Goal: Task Accomplishment & Management: Complete application form

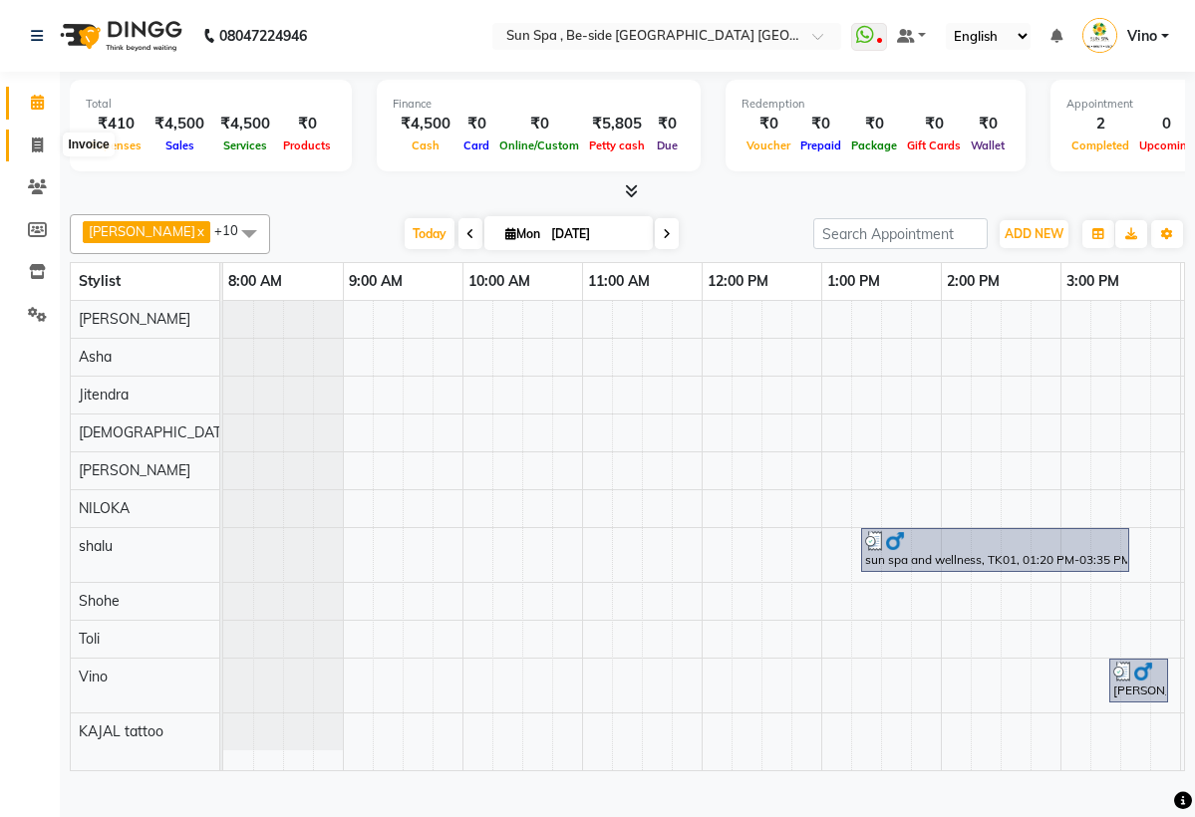
click at [39, 148] on icon at bounding box center [37, 145] width 11 height 15
select select "service"
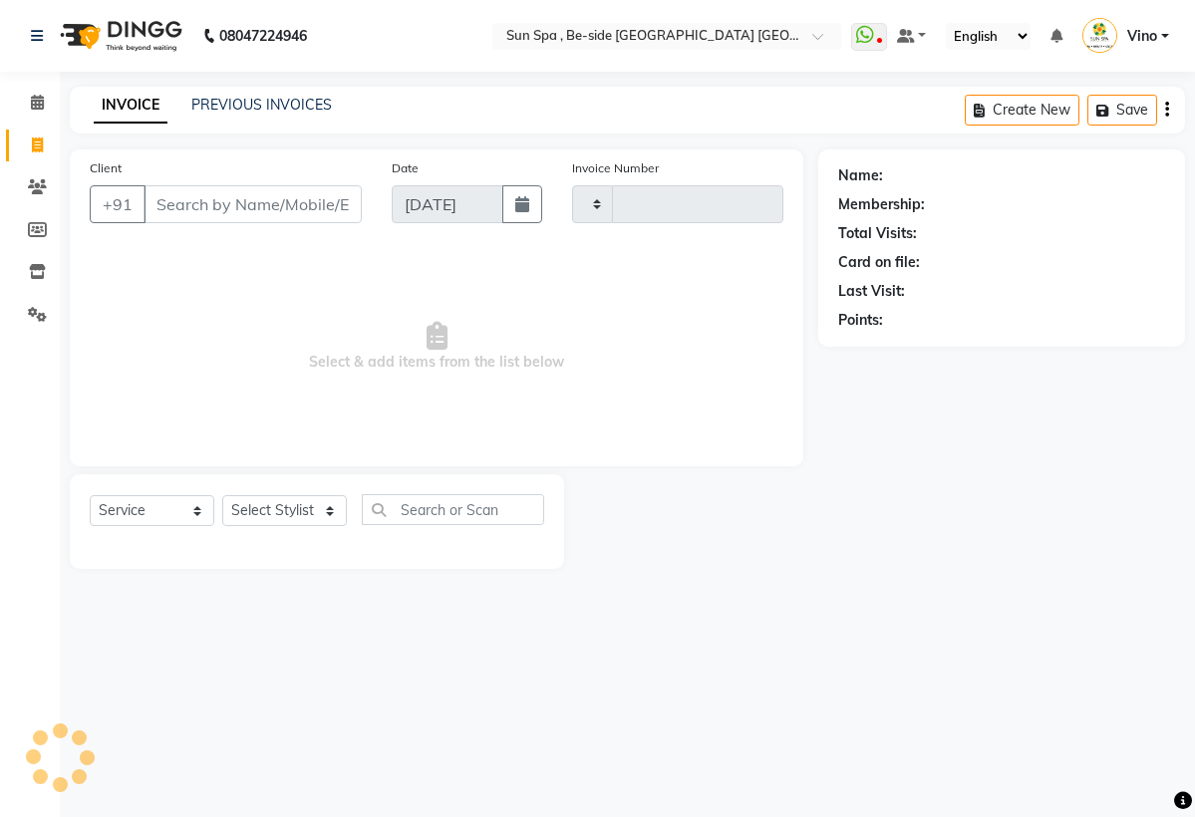
type input "1121"
select select "5782"
click at [243, 223] on input "Client" at bounding box center [252, 204] width 218 height 38
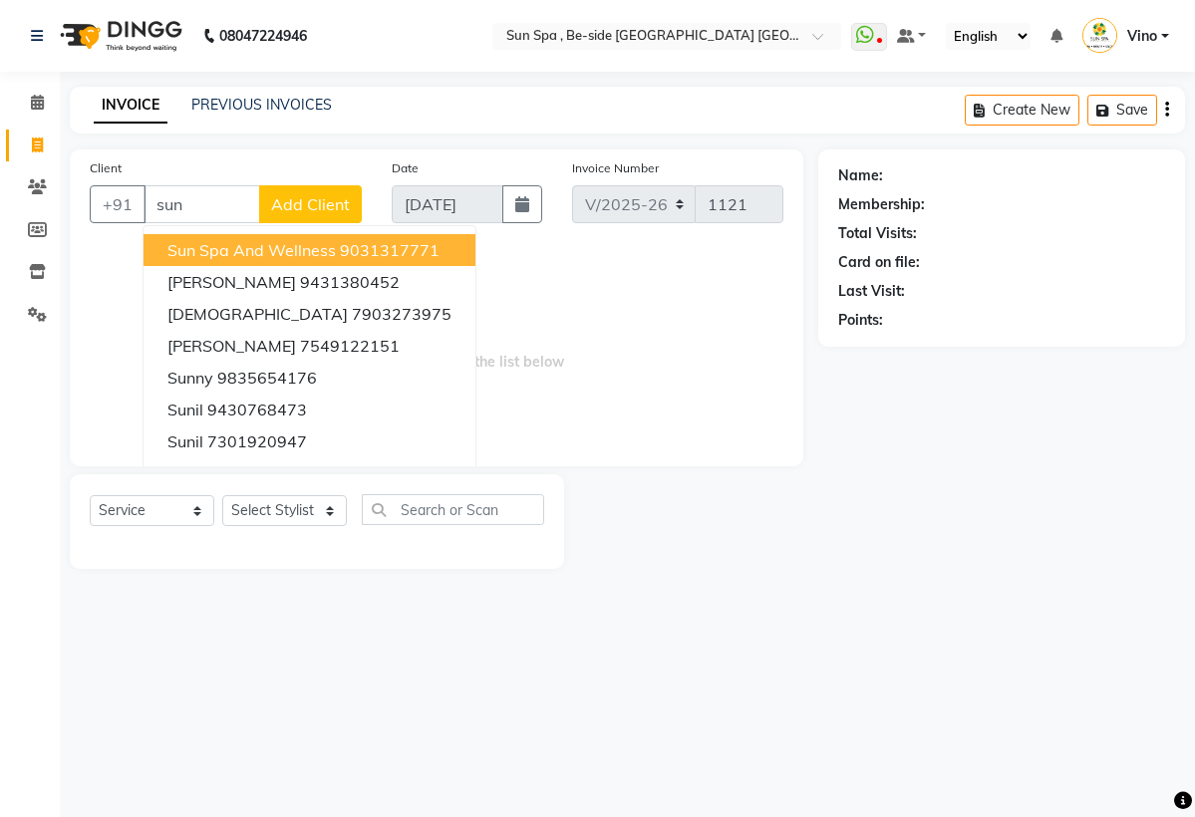
click at [228, 260] on span "sun spa and wellness" at bounding box center [251, 250] width 168 height 20
type input "9031317771"
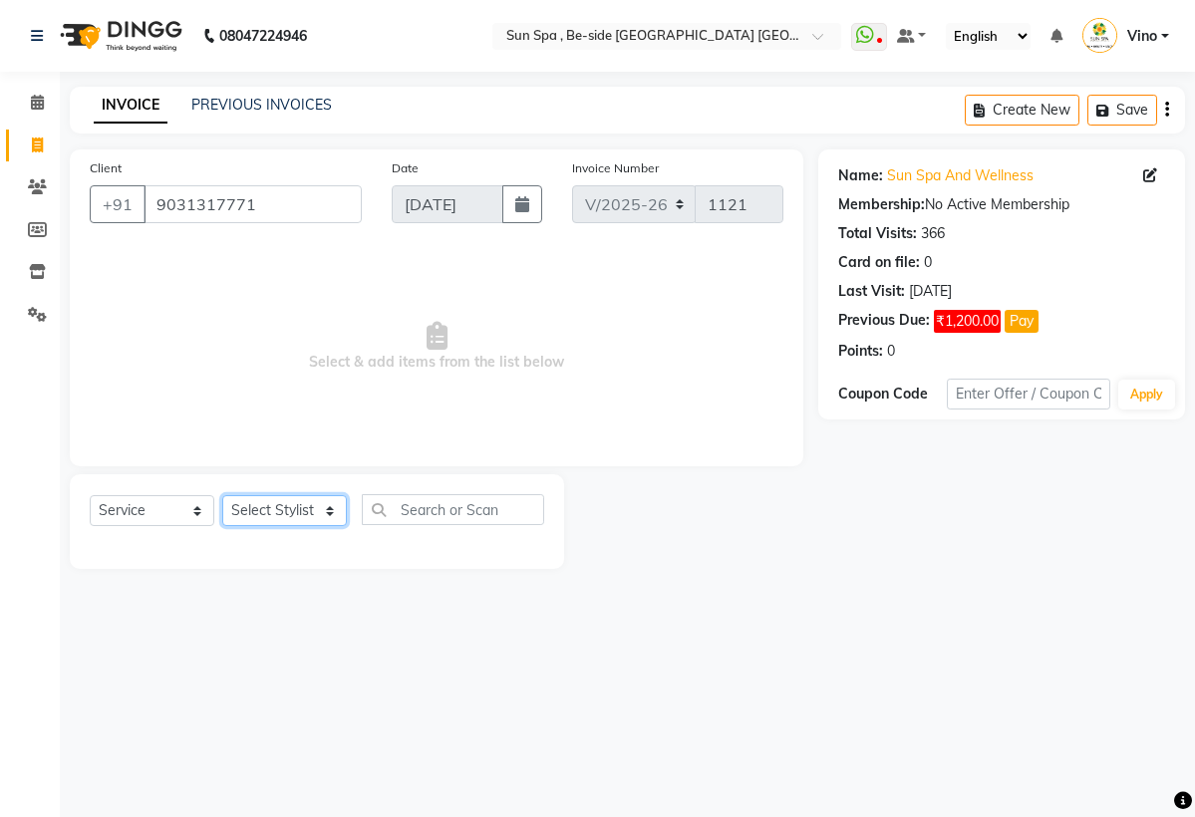
select select "40021"
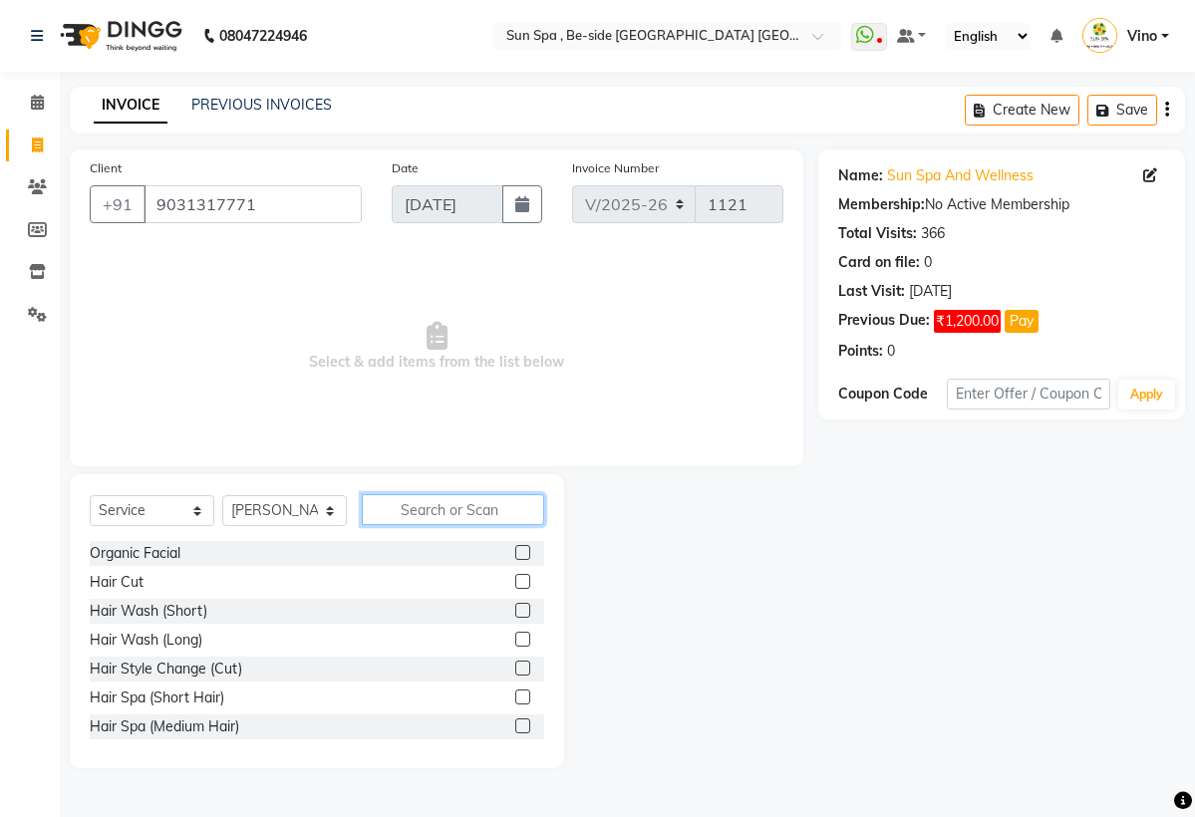
click at [418, 525] on input "text" at bounding box center [453, 509] width 182 height 31
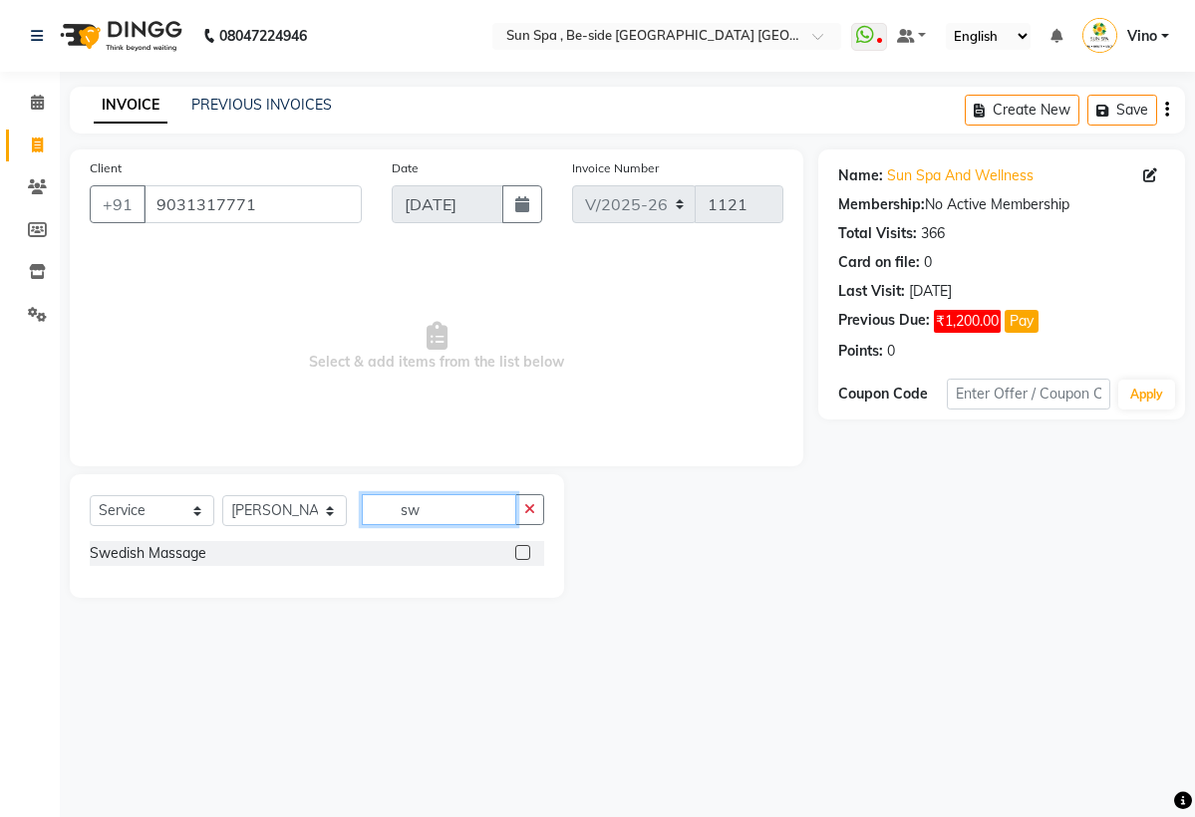
type input "sw"
click at [524, 560] on label at bounding box center [522, 552] width 15 height 15
click at [524, 560] on input "checkbox" at bounding box center [521, 553] width 13 height 13
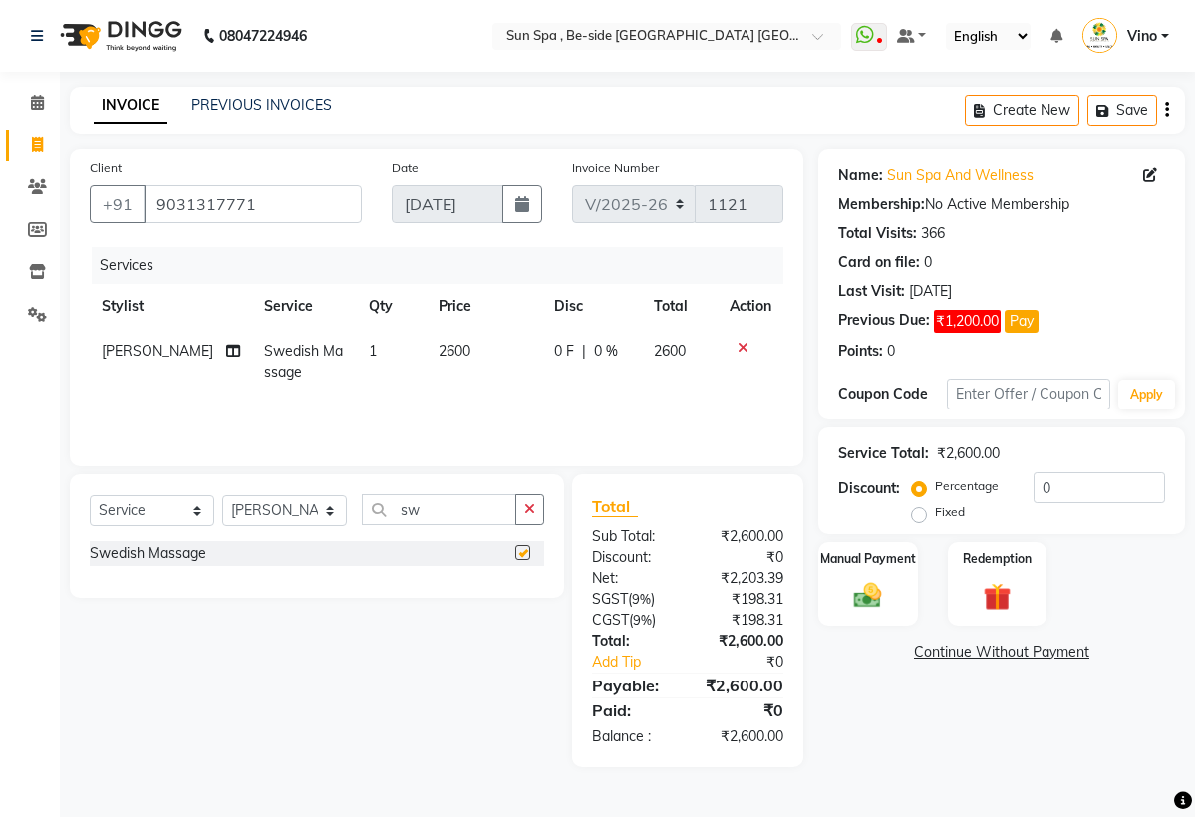
checkbox input "false"
click at [453, 376] on td "2600" at bounding box center [484, 362] width 117 height 66
select select "40021"
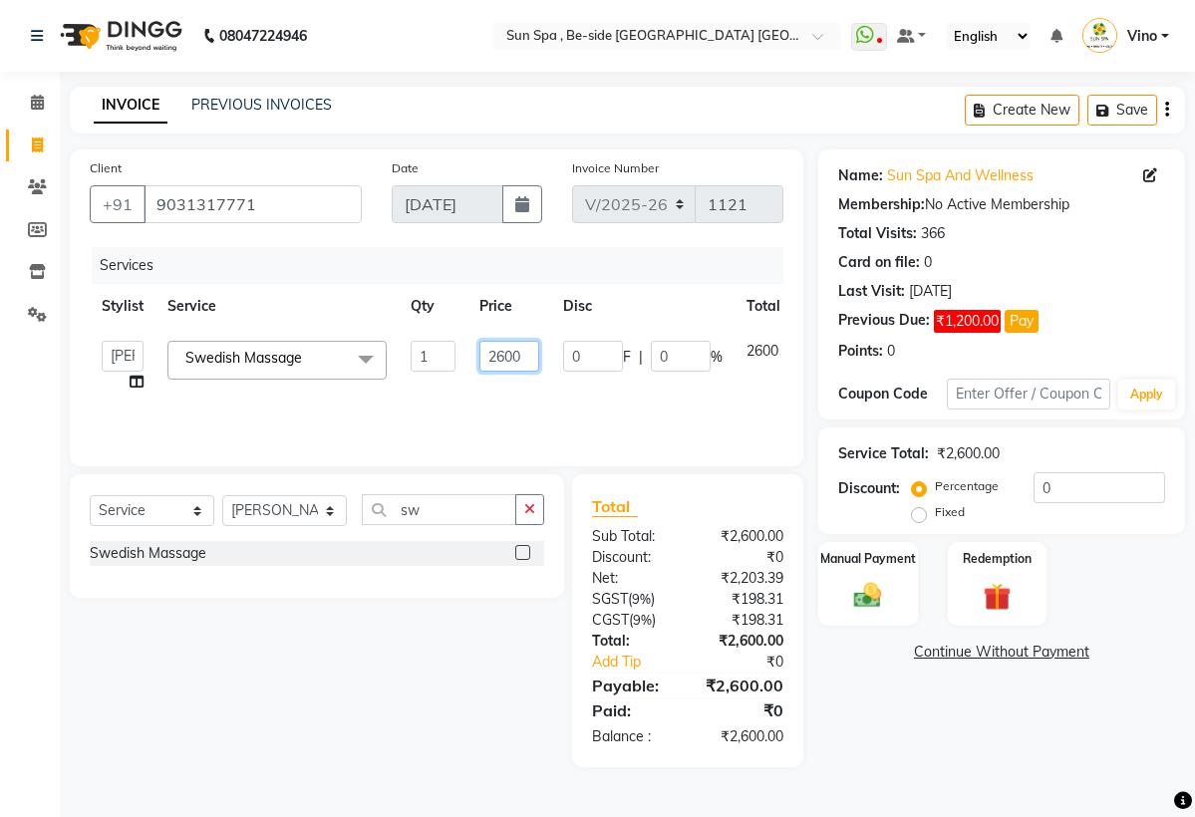
click at [508, 372] on input "2600" at bounding box center [509, 356] width 60 height 31
type input "2000"
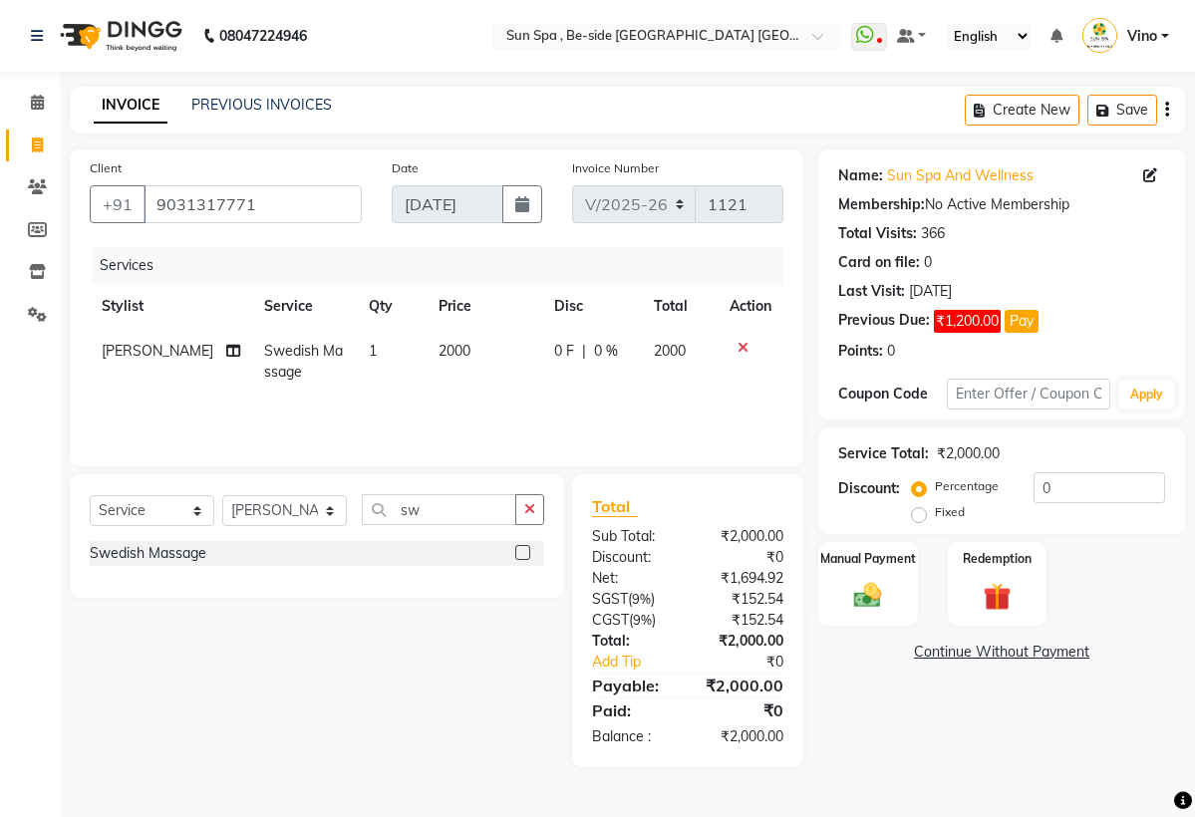
click at [550, 395] on tr "[PERSON_NAME] Swedish Massage 1 2000 0 F | 0 % 2000" at bounding box center [436, 362] width 693 height 66
click at [453, 374] on td "2000" at bounding box center [484, 362] width 117 height 66
select select "40021"
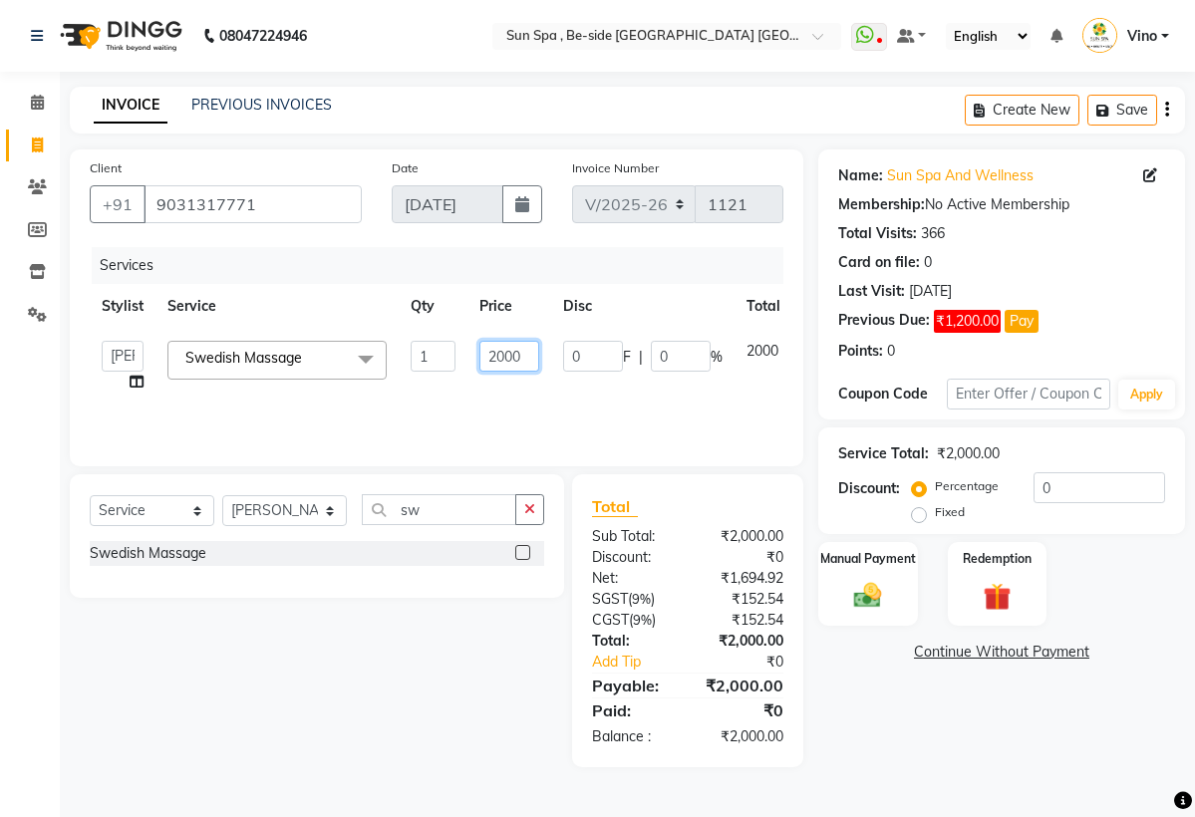
click at [523, 372] on input "2000" at bounding box center [509, 356] width 60 height 31
type input "2"
type input "1500"
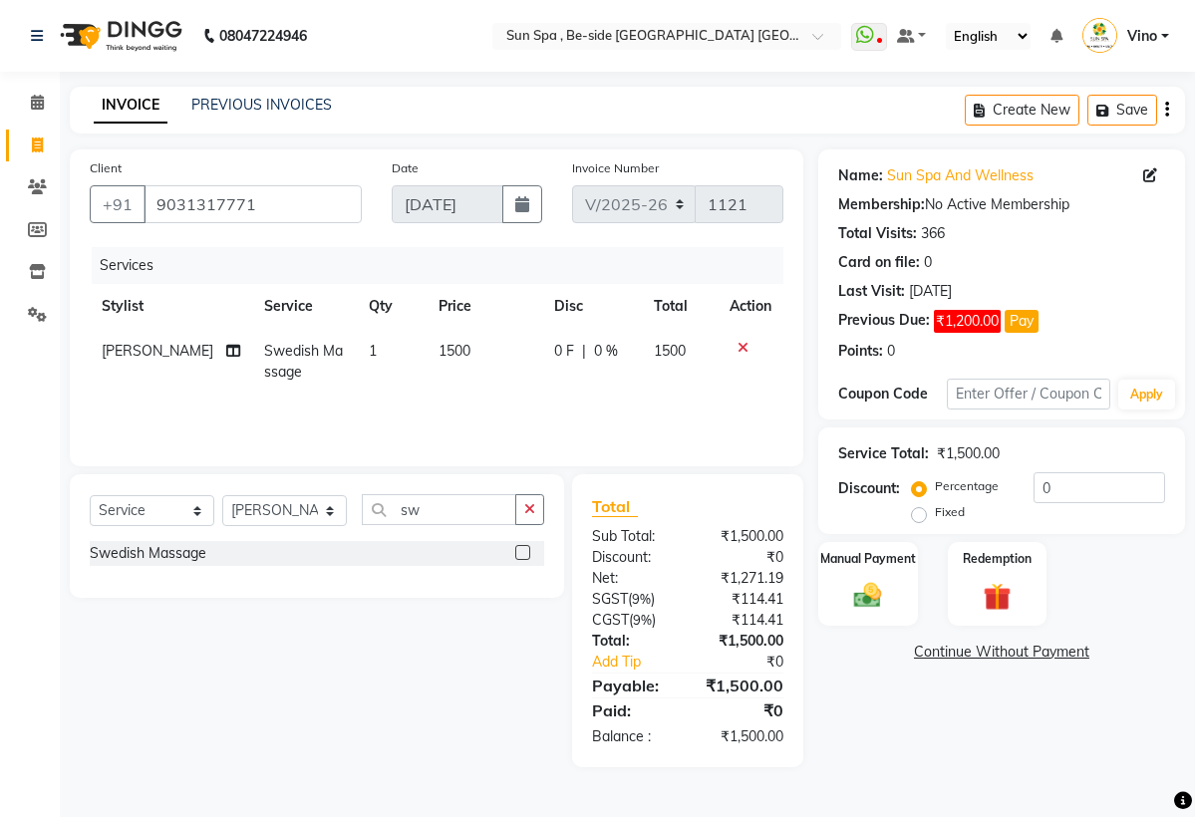
click at [532, 446] on div "Services Stylist Service Qty Price Disc Total Action [PERSON_NAME] Swedish Mass…" at bounding box center [436, 346] width 693 height 199
click at [935, 521] on label "Fixed" at bounding box center [950, 512] width 30 height 18
click at [920, 519] on input "Fixed" at bounding box center [923, 512] width 14 height 14
radio input "true"
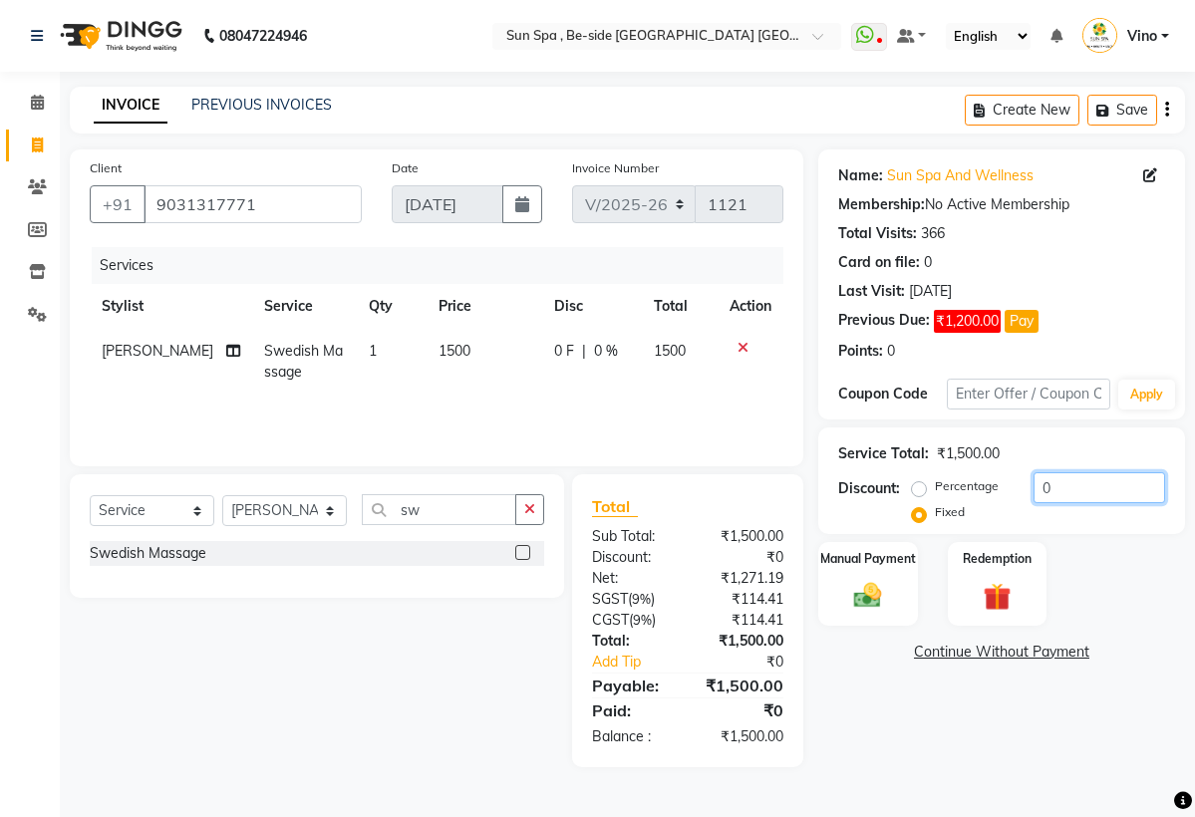
click at [1061, 503] on input "0" at bounding box center [1099, 487] width 132 height 31
click at [862, 612] on img at bounding box center [868, 595] width 46 height 33
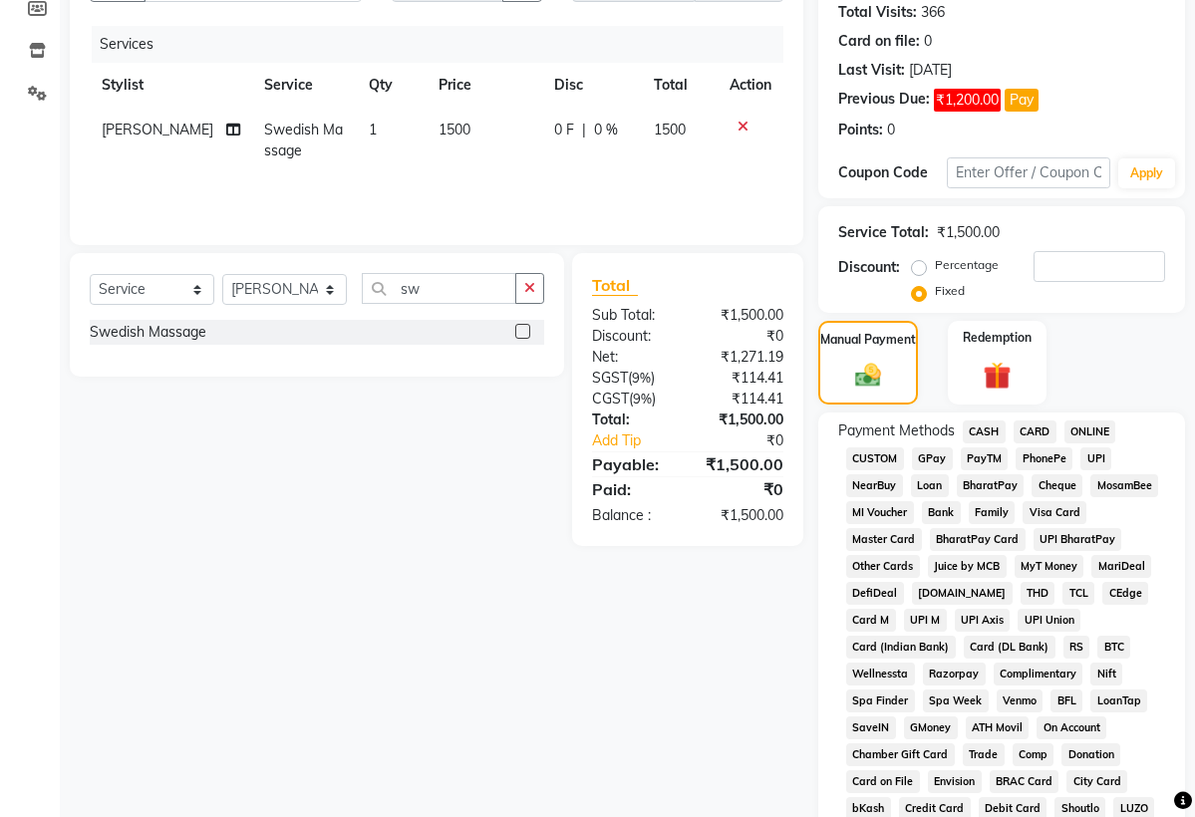
scroll to position [286, 0]
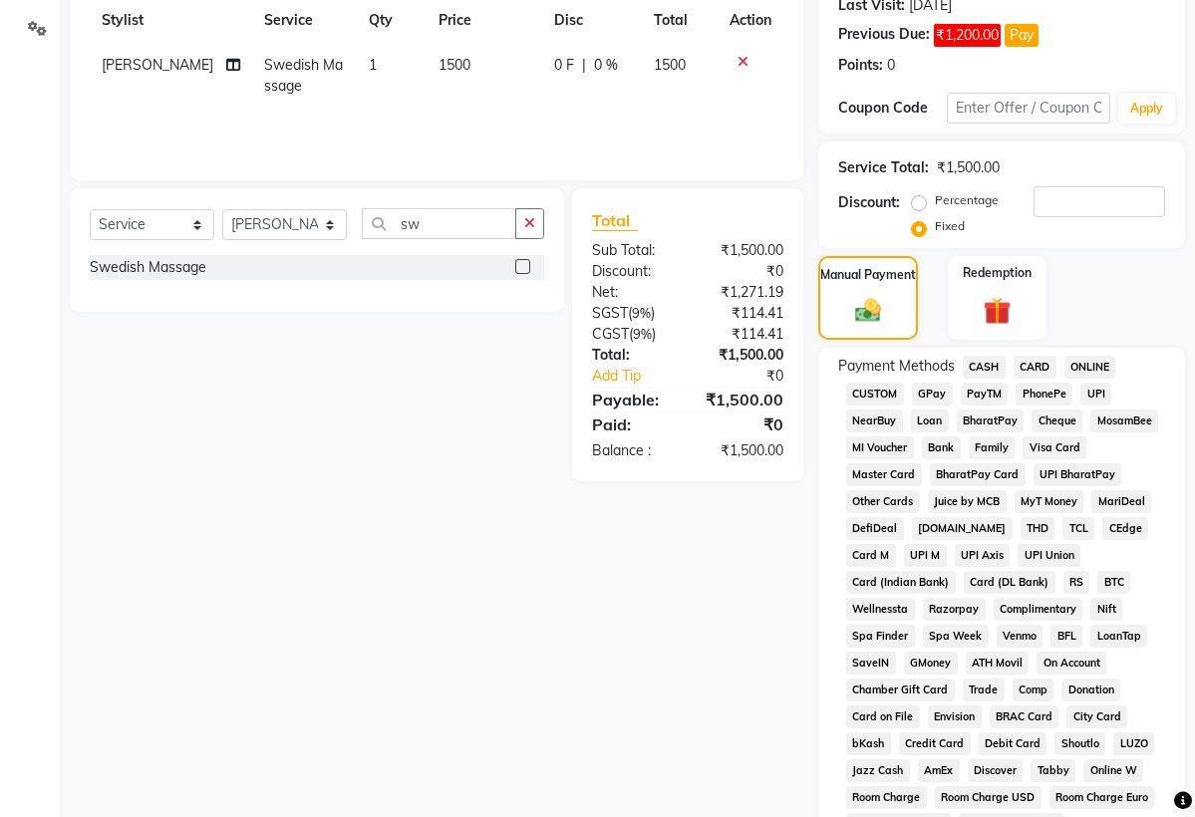
click at [991, 379] on span "CASH" at bounding box center [984, 367] width 43 height 23
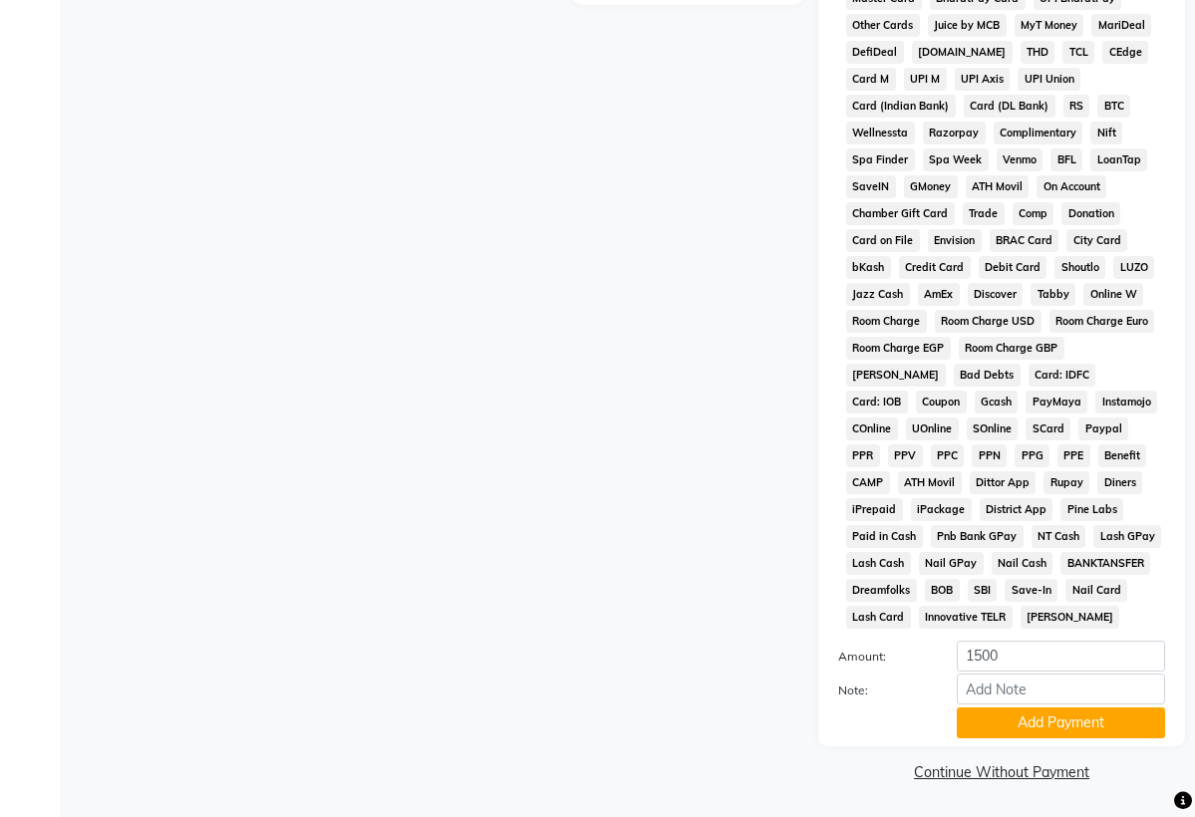
scroll to position [789, 0]
click at [1027, 708] on button "Add Payment" at bounding box center [1061, 722] width 208 height 31
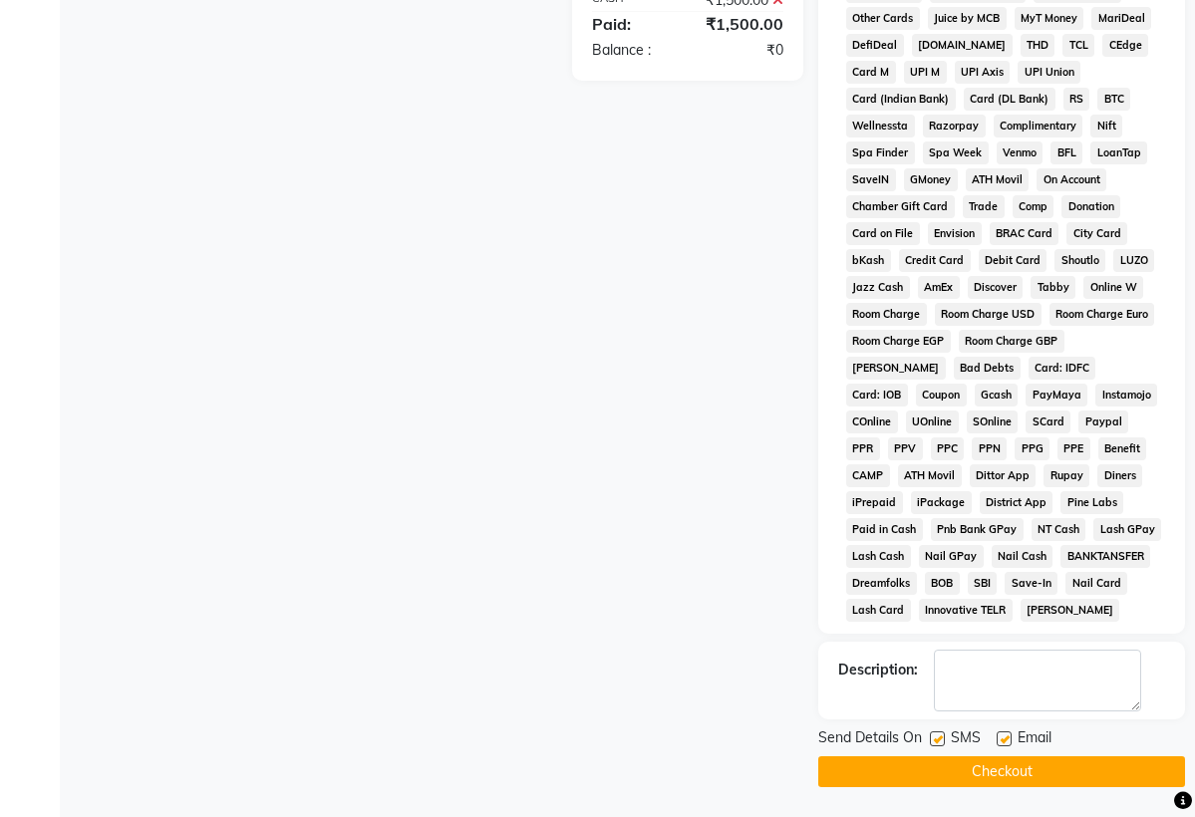
click at [1000, 781] on button "Checkout" at bounding box center [1001, 771] width 367 height 31
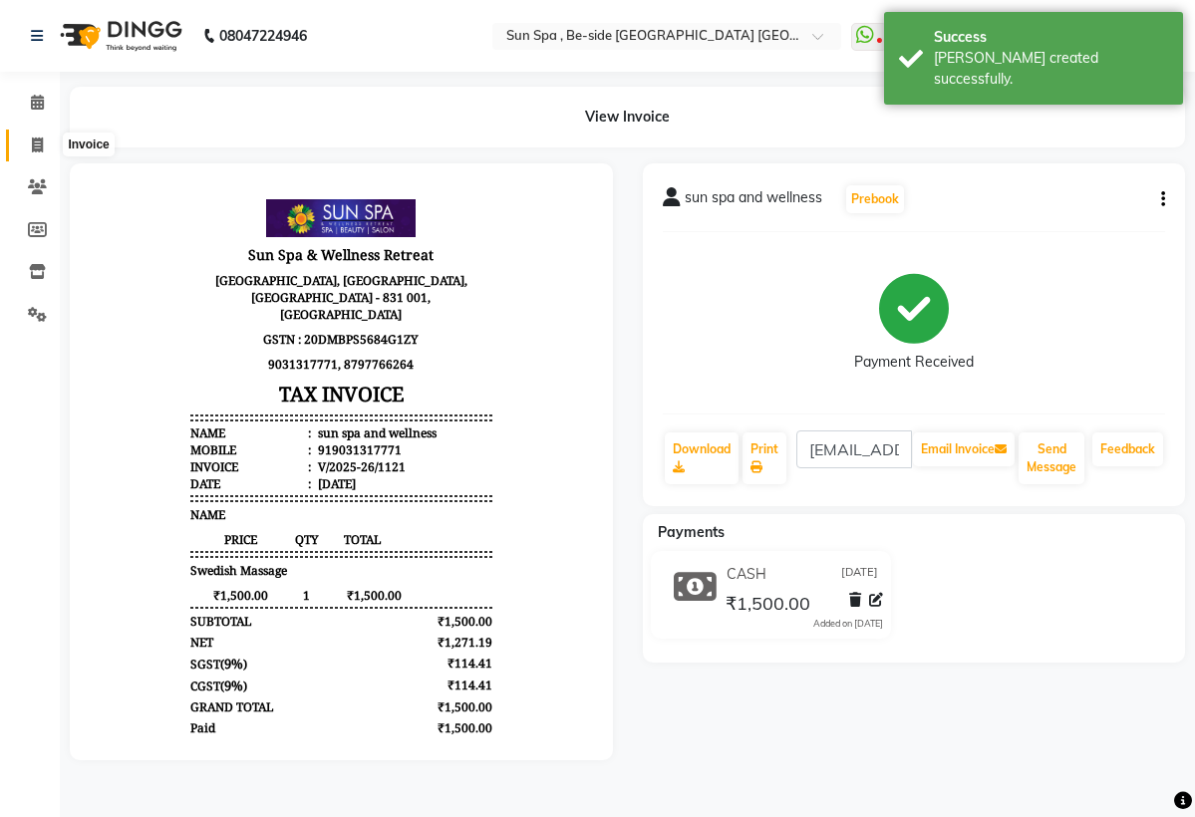
click at [27, 140] on span at bounding box center [37, 146] width 35 height 23
select select "service"
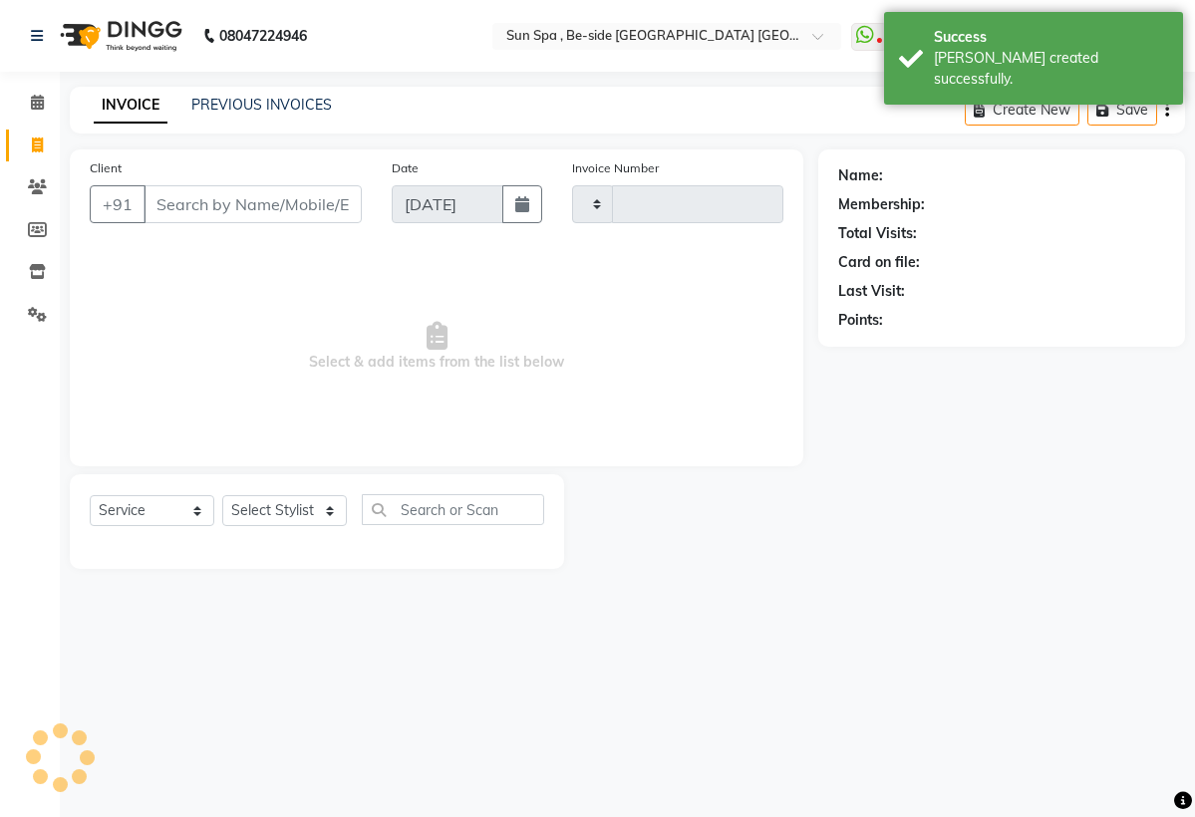
type input "1122"
select select "5782"
click at [36, 108] on icon at bounding box center [37, 102] width 13 height 15
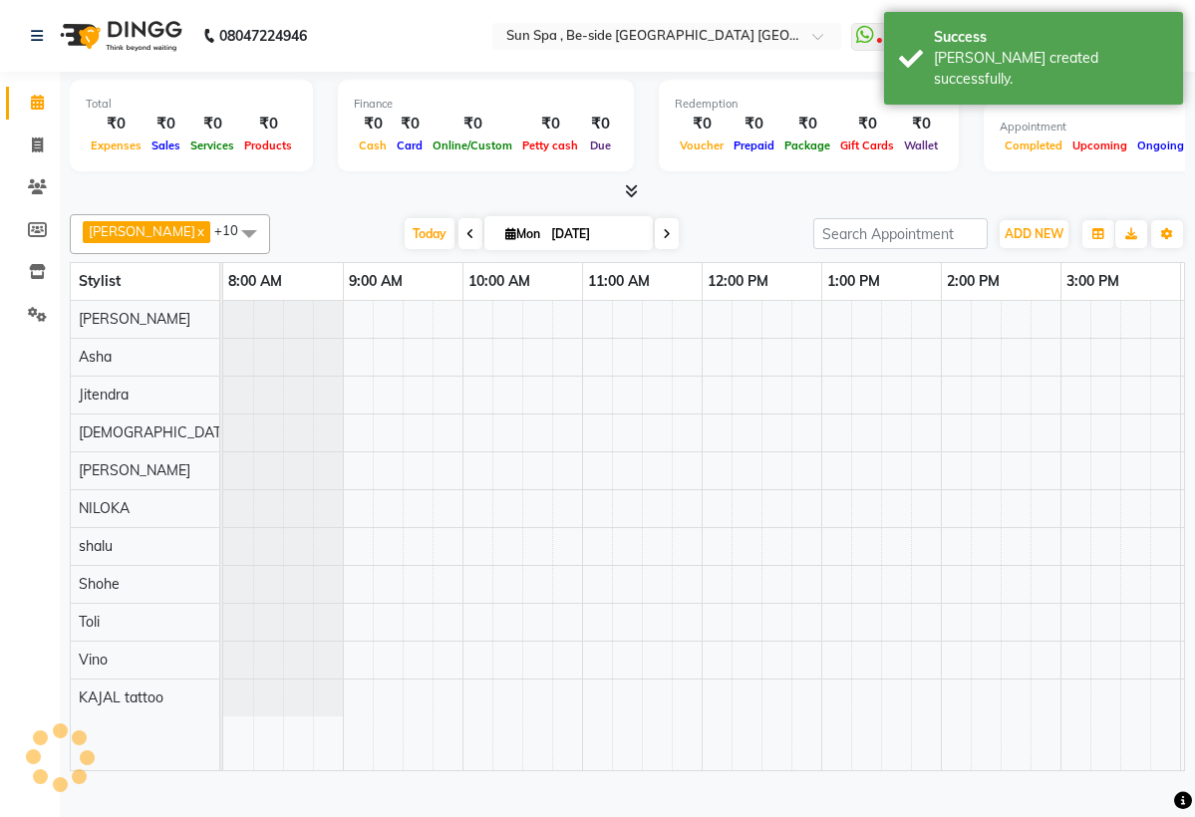
scroll to position [0, 833]
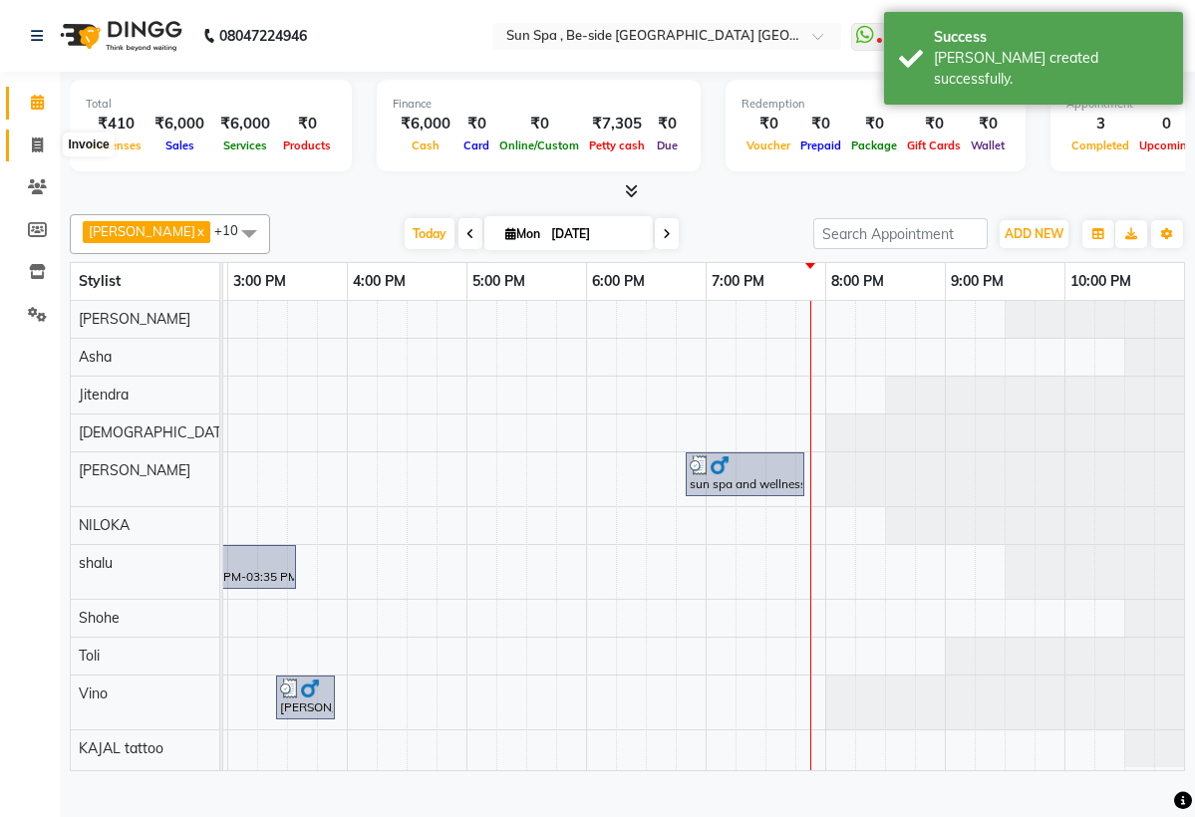
click at [34, 148] on icon at bounding box center [37, 145] width 11 height 15
select select "5782"
select select "service"
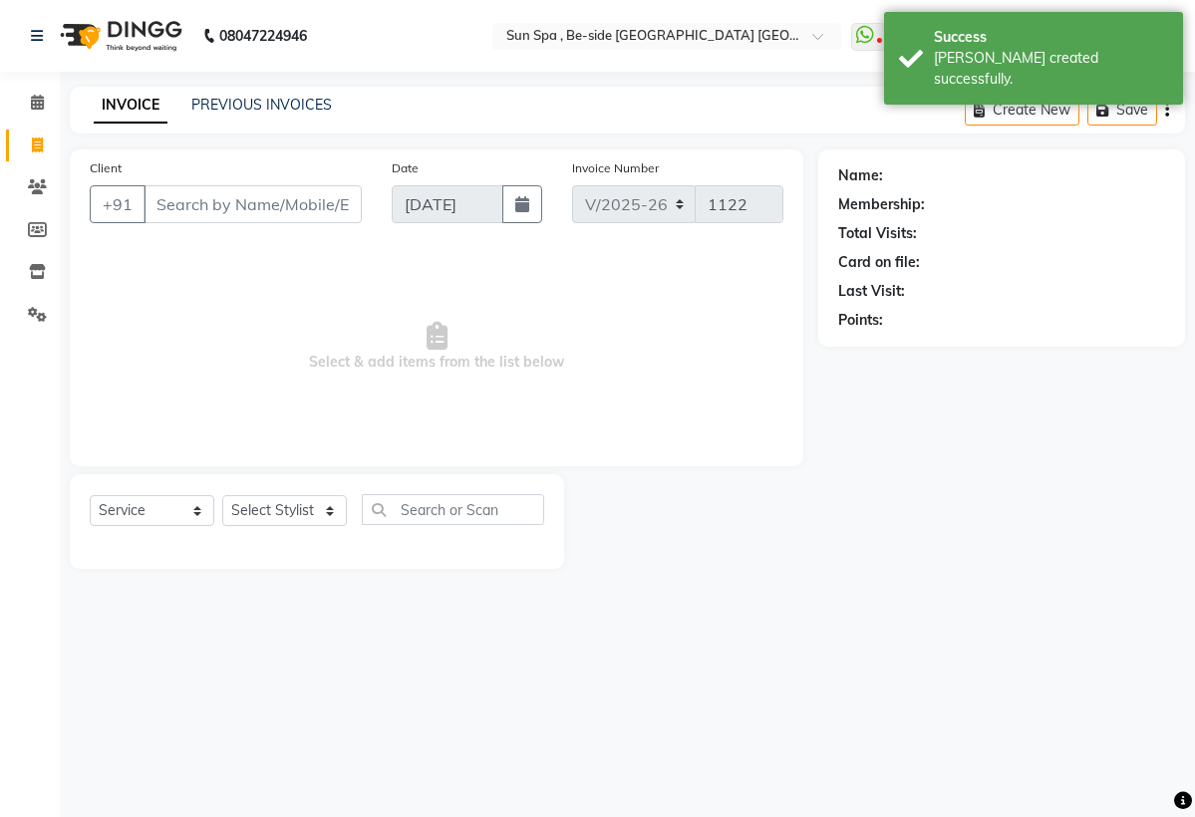
click at [190, 223] on input "Client" at bounding box center [252, 204] width 218 height 38
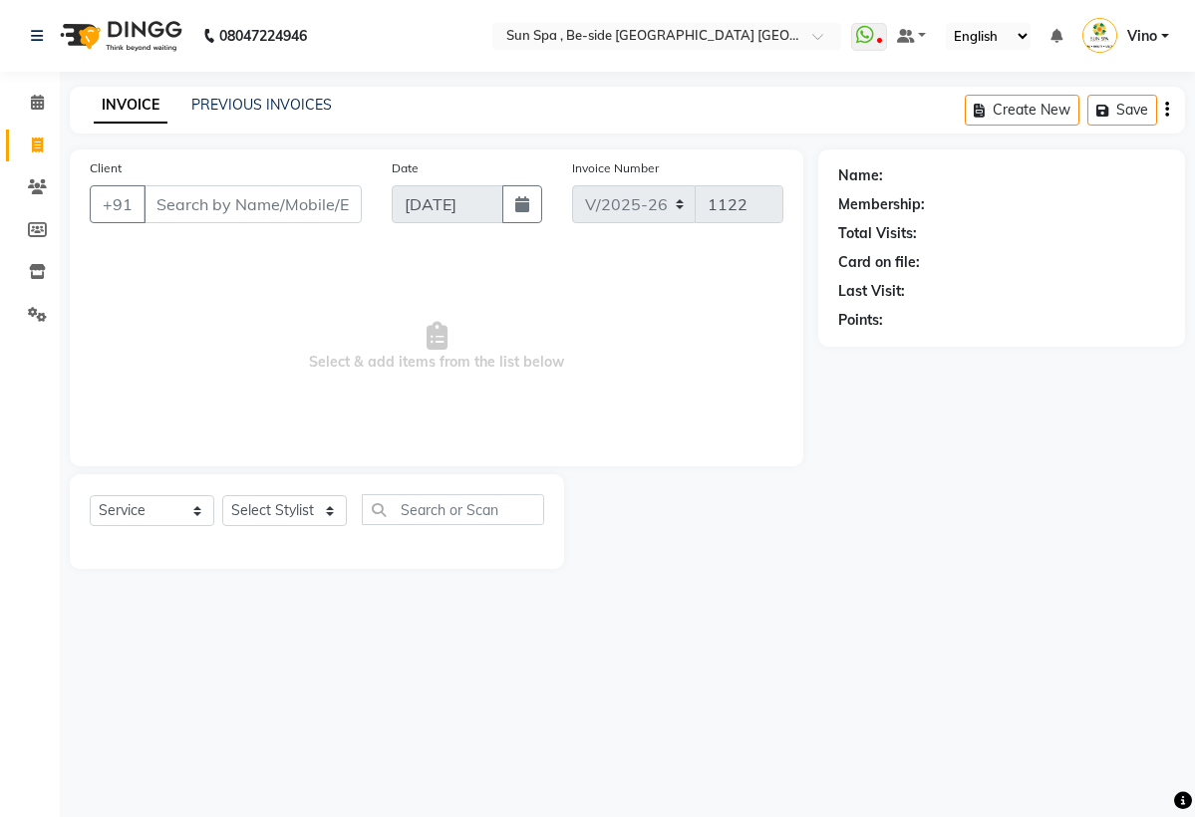
click at [188, 223] on input "Client" at bounding box center [252, 204] width 218 height 38
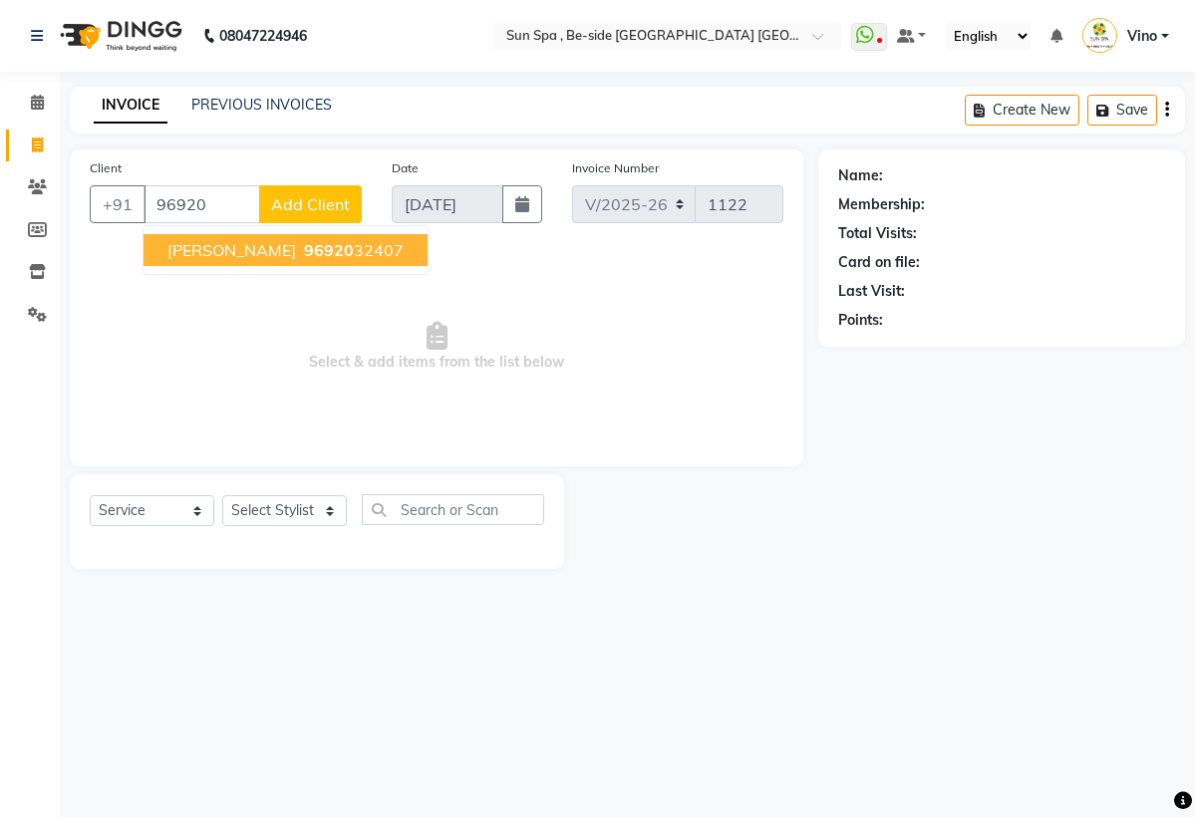
click at [202, 260] on span "[PERSON_NAME]" at bounding box center [231, 250] width 129 height 20
type input "9692032407"
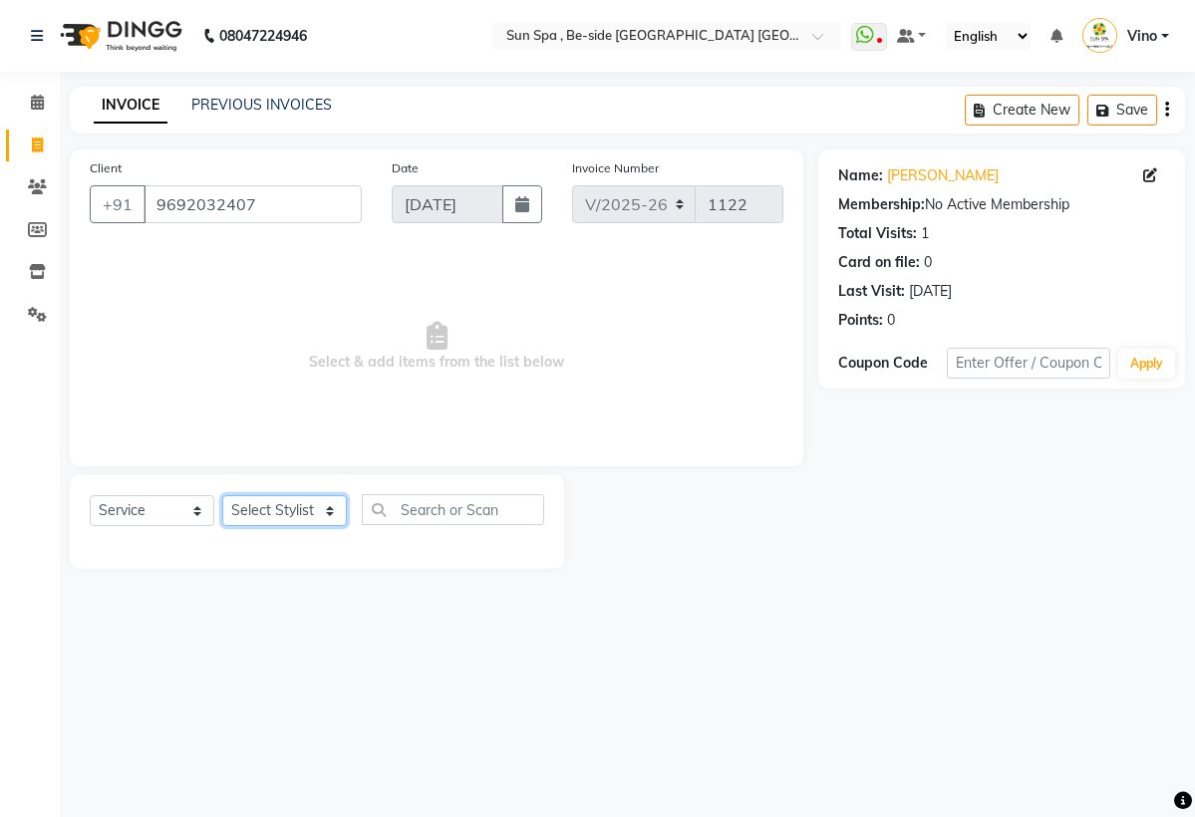
select select "40045"
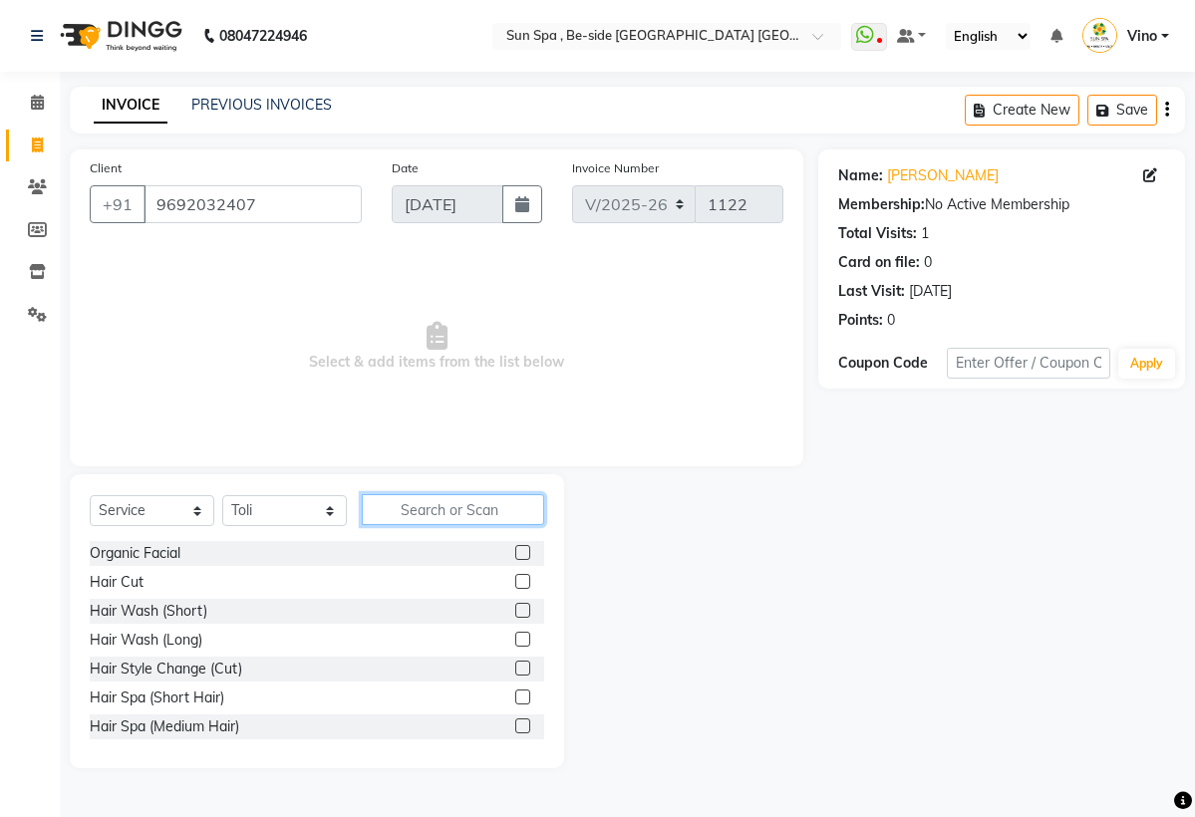
click at [410, 525] on input "text" at bounding box center [453, 509] width 182 height 31
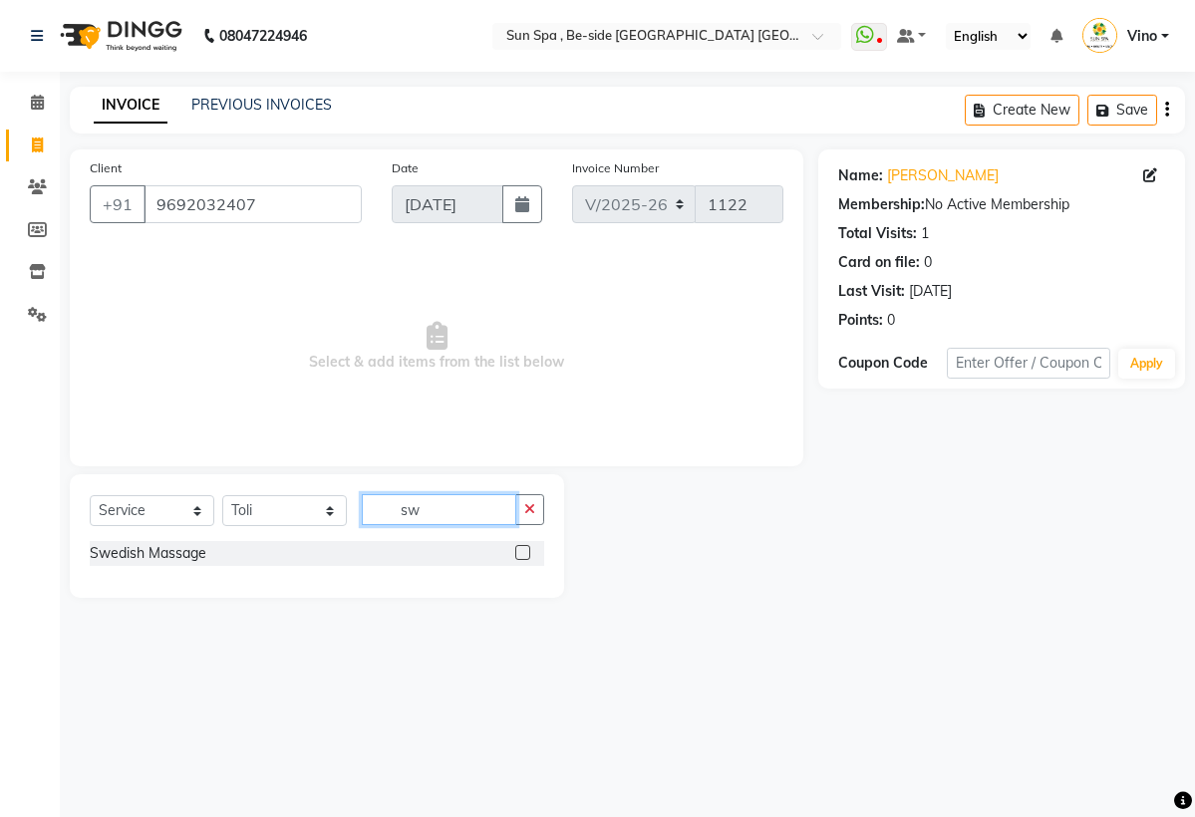
type input "sw"
click at [521, 560] on label at bounding box center [522, 552] width 15 height 15
click at [521, 560] on input "checkbox" at bounding box center [521, 553] width 13 height 13
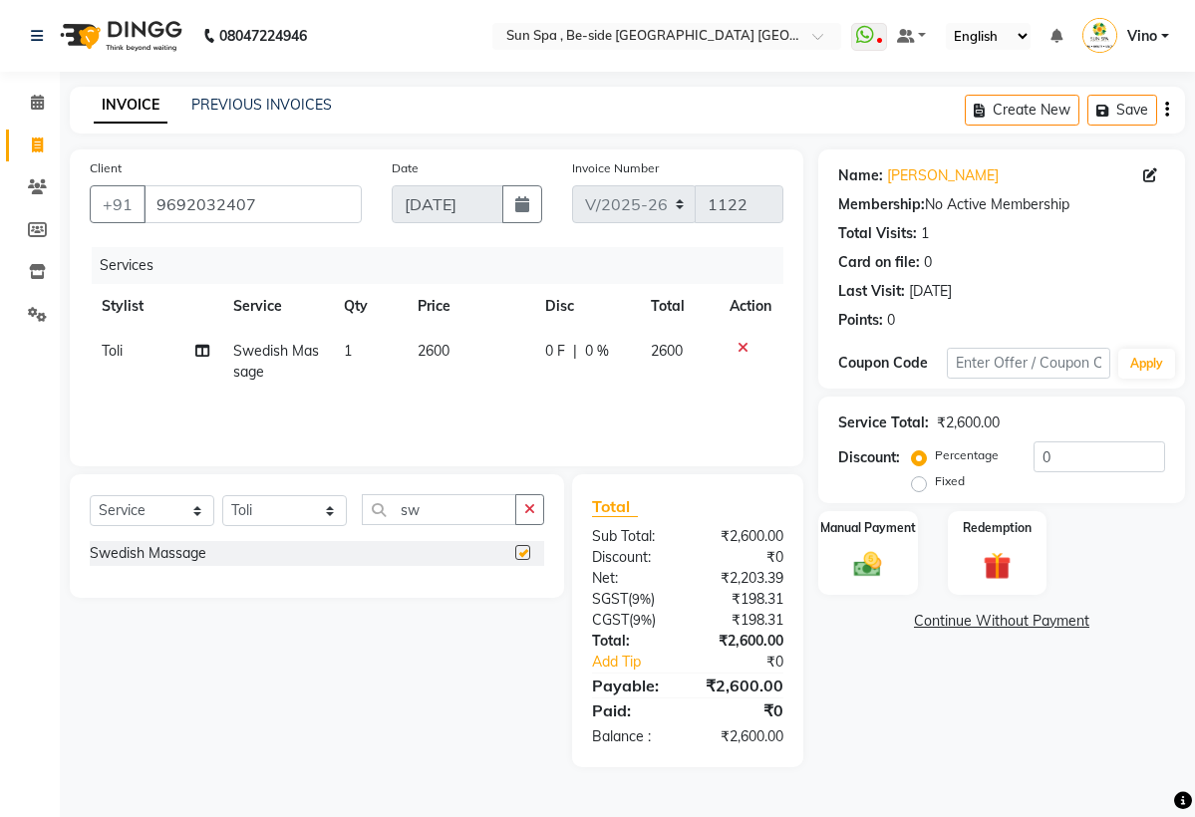
checkbox input "false"
click at [458, 379] on td "2600" at bounding box center [470, 362] width 128 height 66
select select "40045"
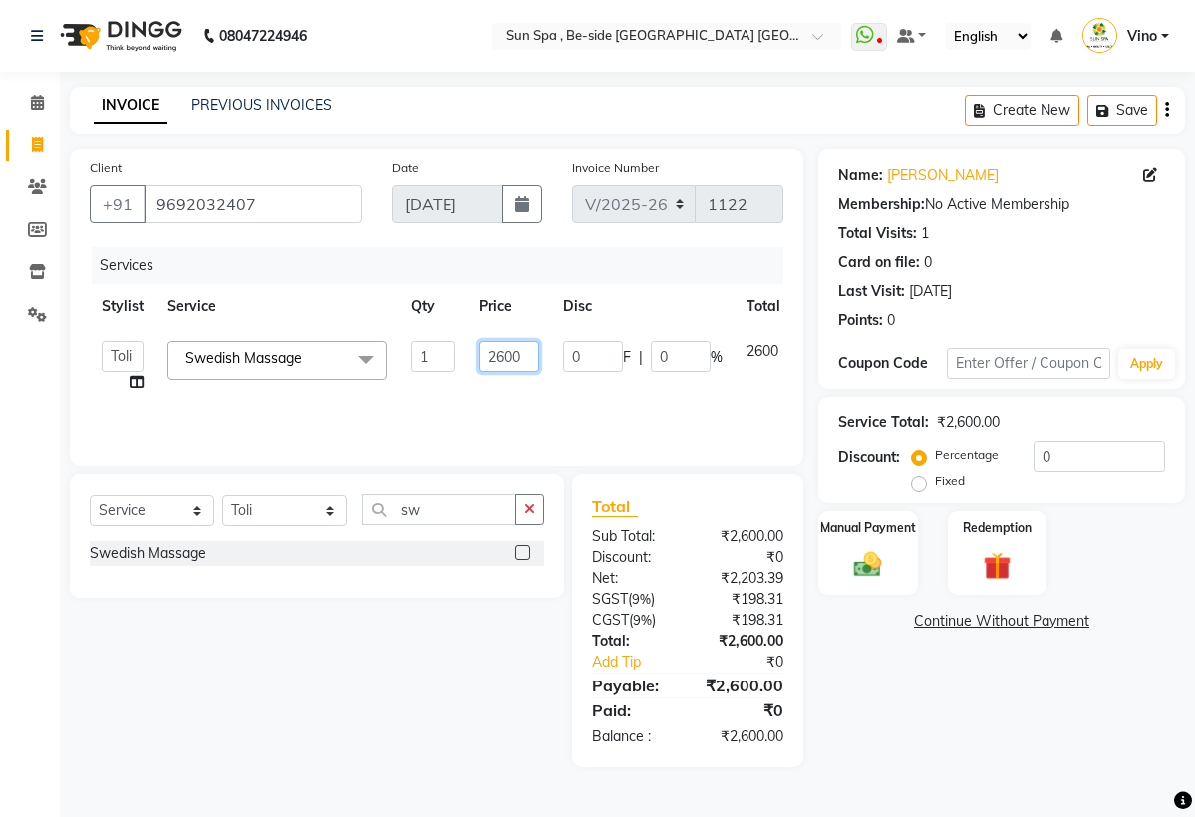
click at [522, 372] on input "2600" at bounding box center [509, 356] width 60 height 31
type input "2000"
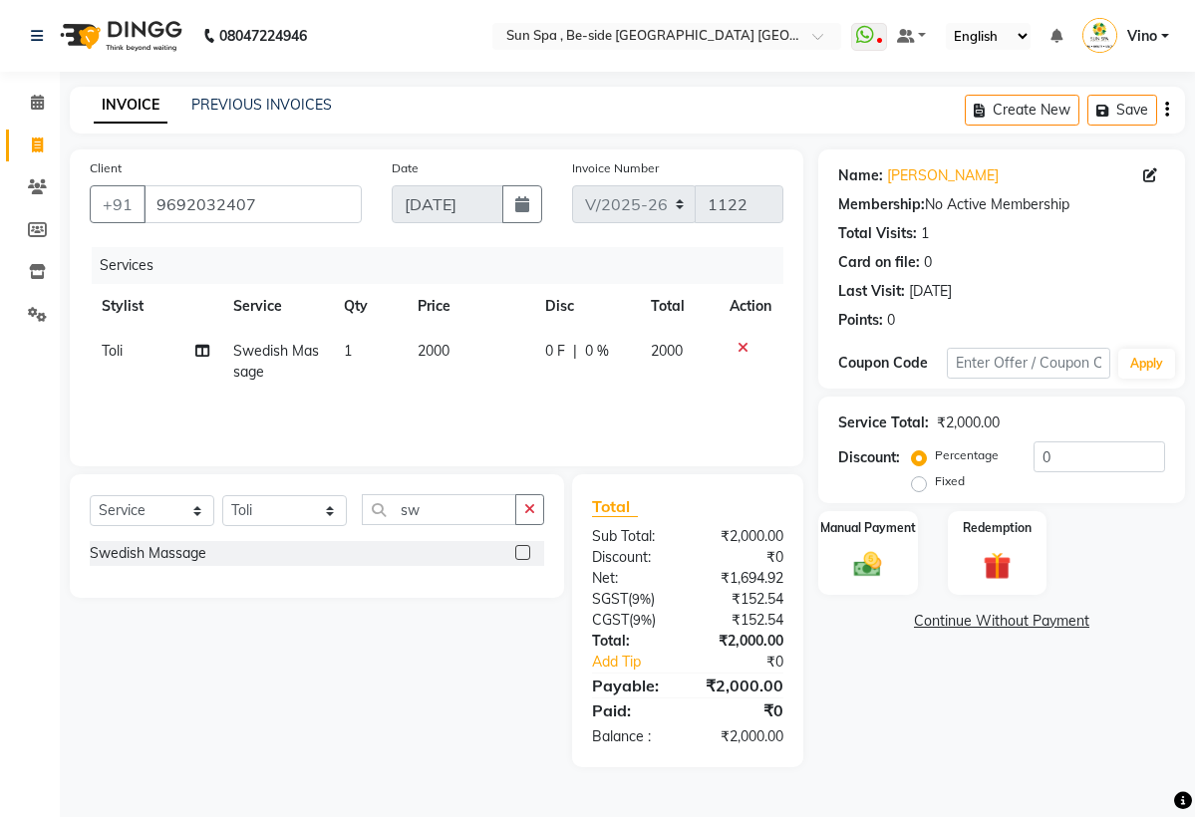
click at [661, 446] on div "Services Stylist Service Qty Price Disc Total Action Toli Swedish Massage 1 200…" at bounding box center [436, 346] width 693 height 199
click at [840, 585] on div "Manual Payment" at bounding box center [867, 552] width 103 height 87
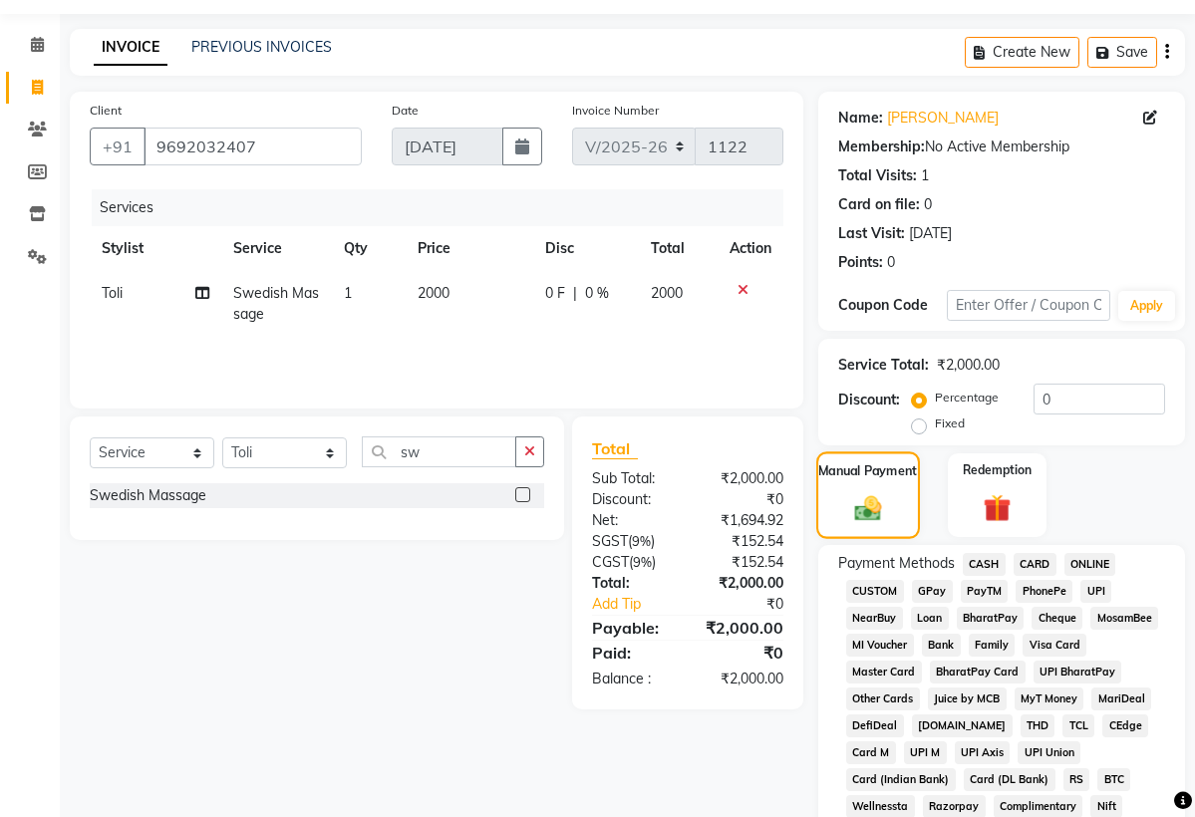
scroll to position [86, 0]
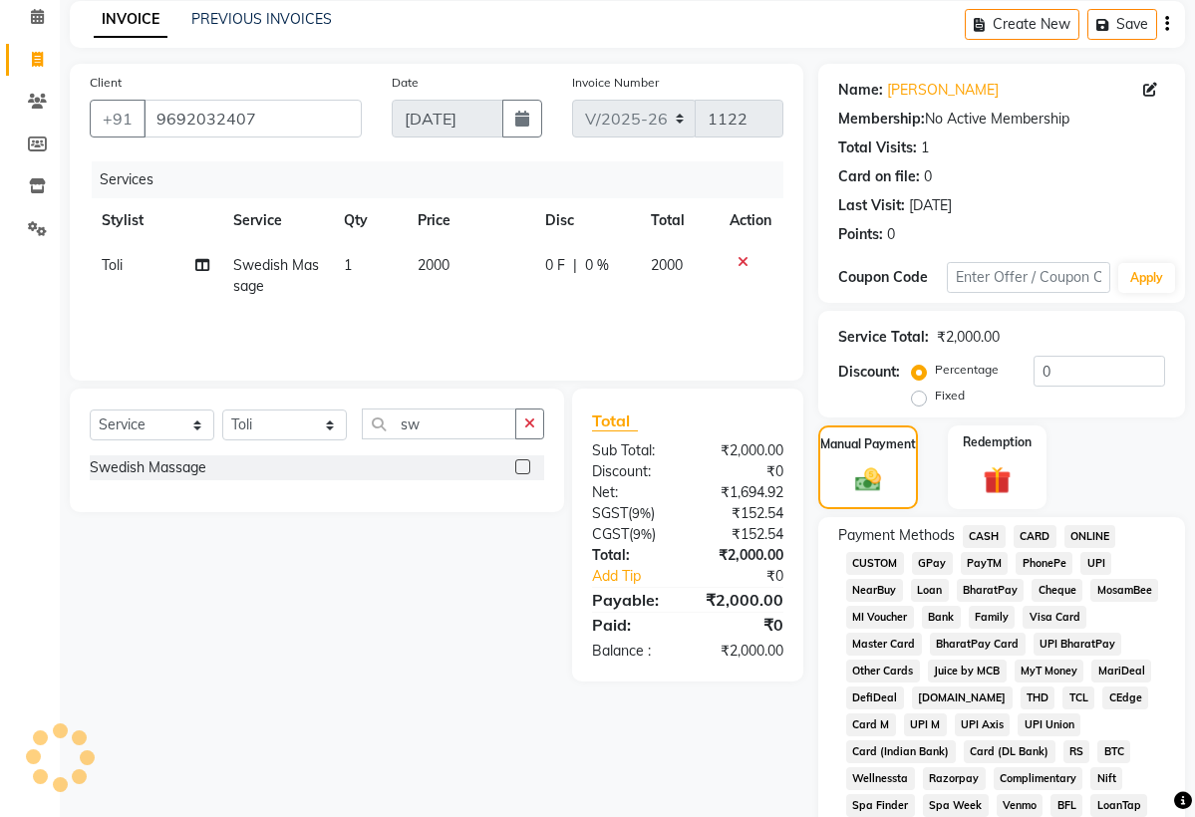
click at [989, 548] on span "CASH" at bounding box center [984, 536] width 43 height 23
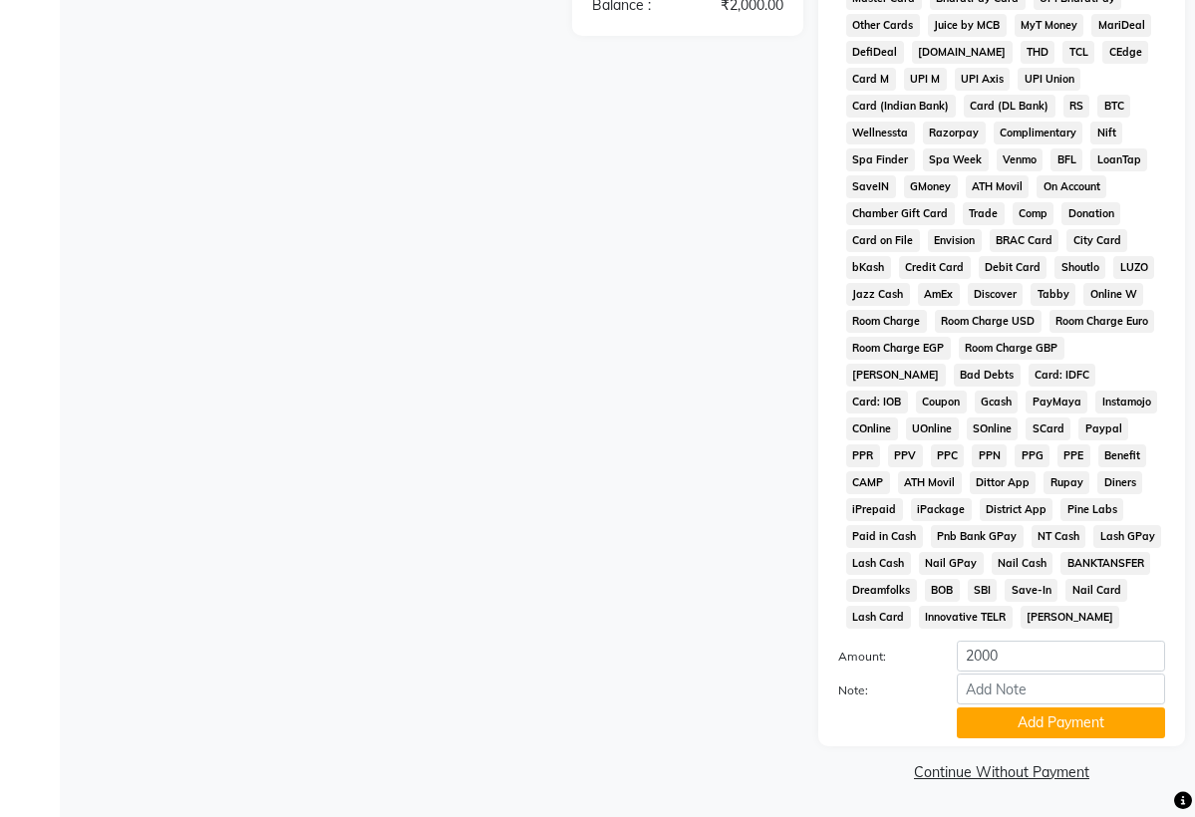
scroll to position [758, 0]
click at [1014, 657] on input "2000" at bounding box center [1061, 656] width 208 height 31
type input "2"
type input "1000"
click at [1034, 727] on button "Add Payment" at bounding box center [1061, 722] width 208 height 31
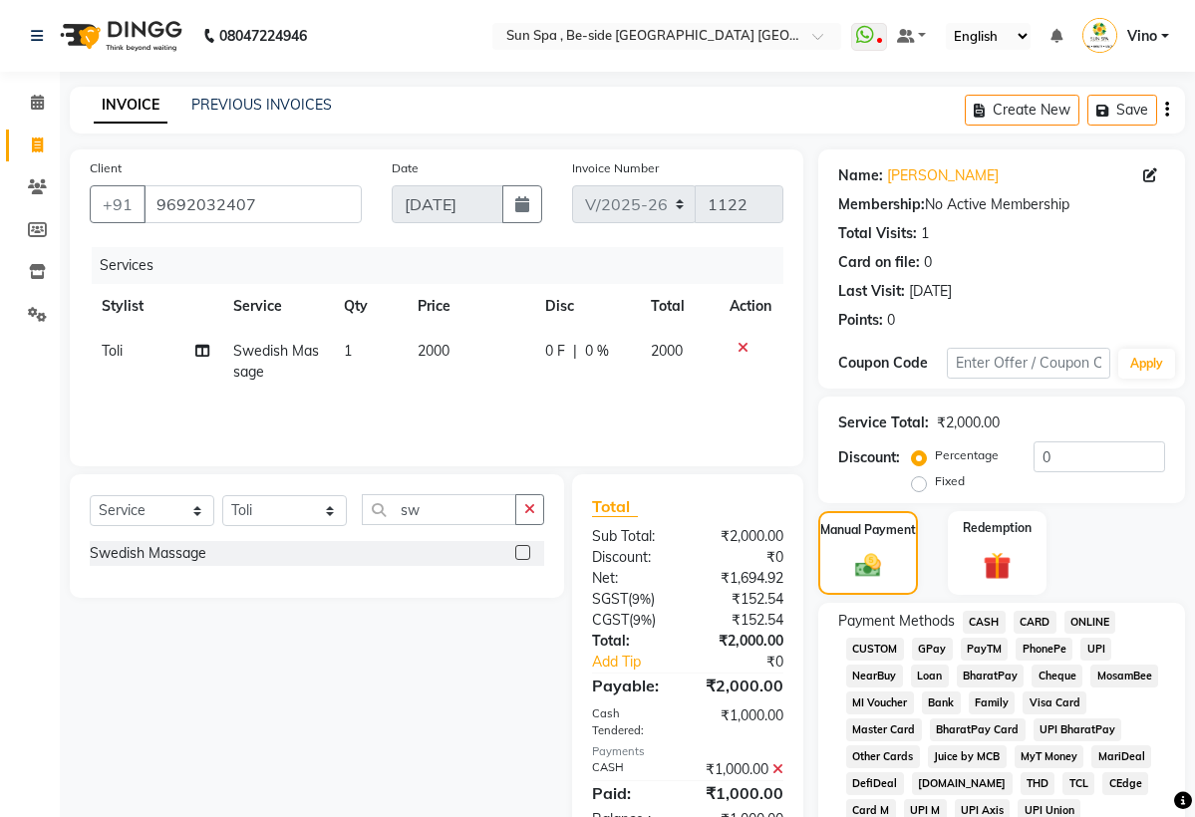
scroll to position [0, 0]
click at [1083, 634] on span "ONLINE" at bounding box center [1090, 622] width 52 height 23
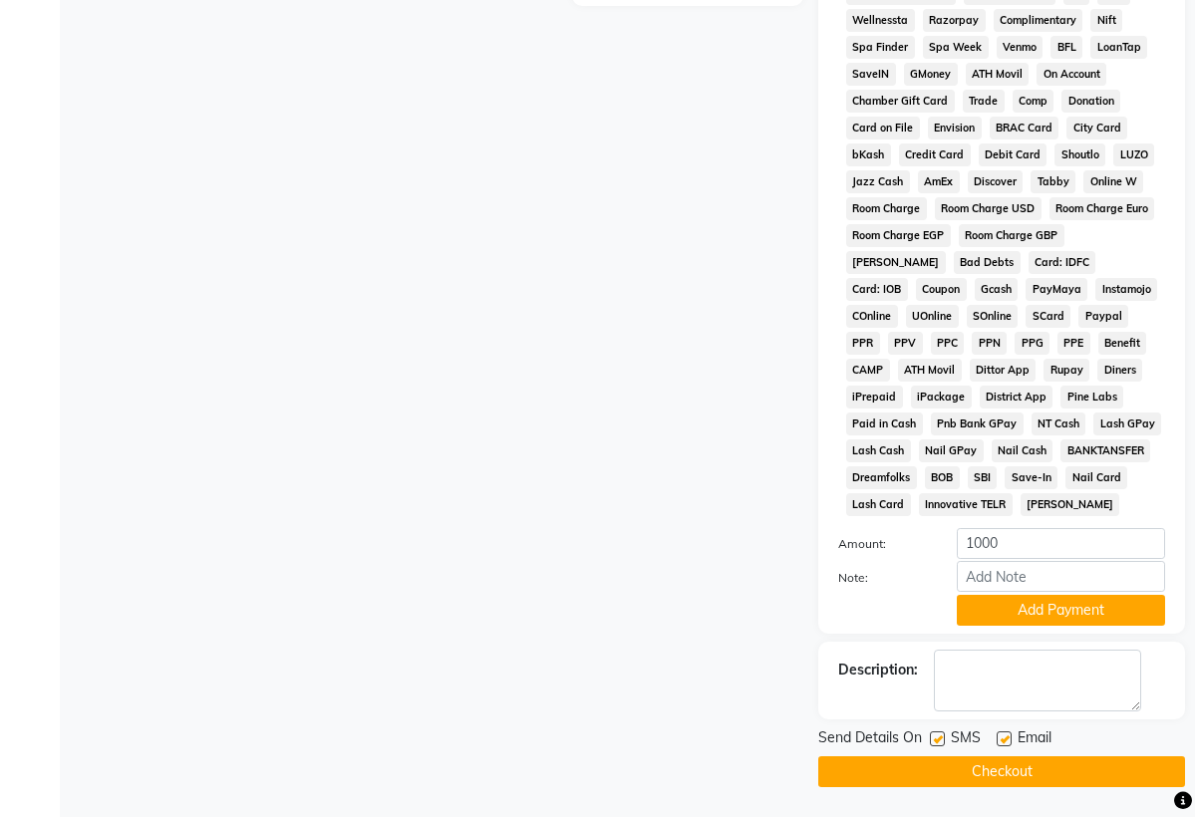
scroll to position [871, 0]
click at [1079, 608] on button "Add Payment" at bounding box center [1061, 610] width 208 height 31
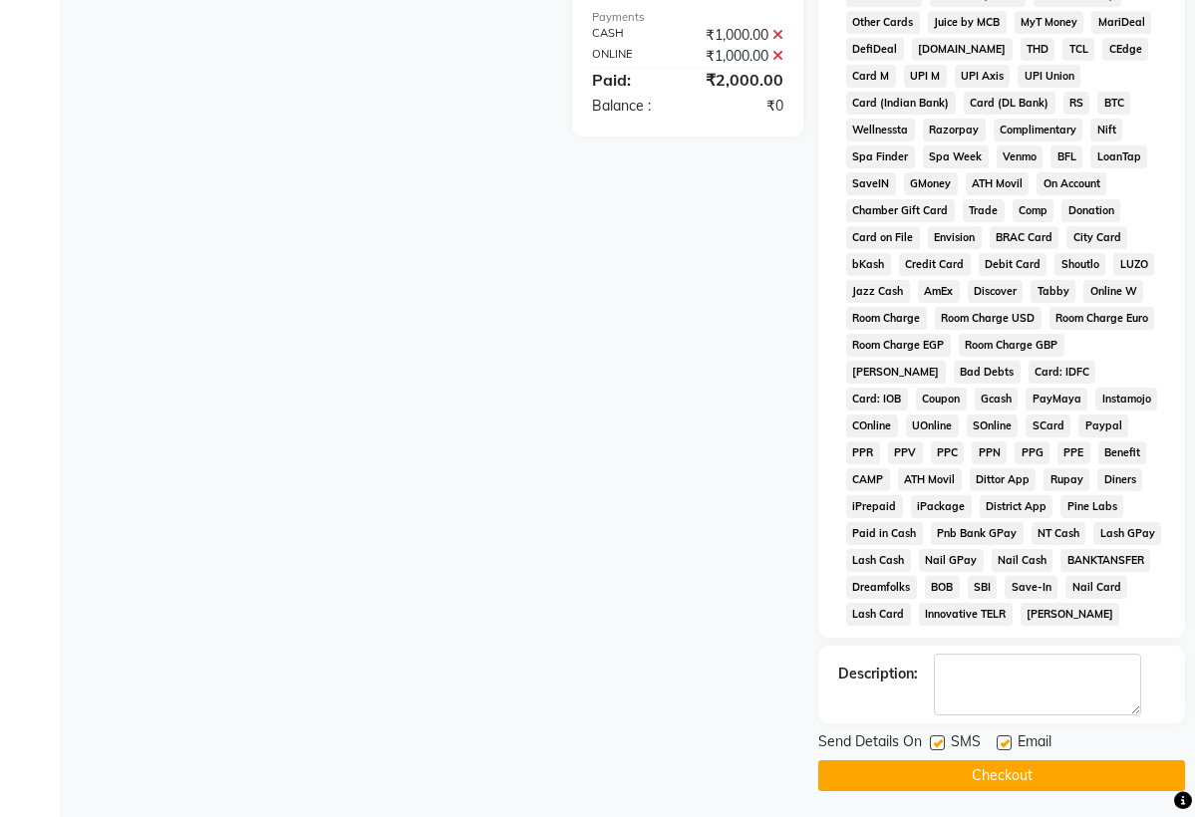
scroll to position [735, 0]
click at [914, 790] on button "Checkout" at bounding box center [1001, 774] width 367 height 31
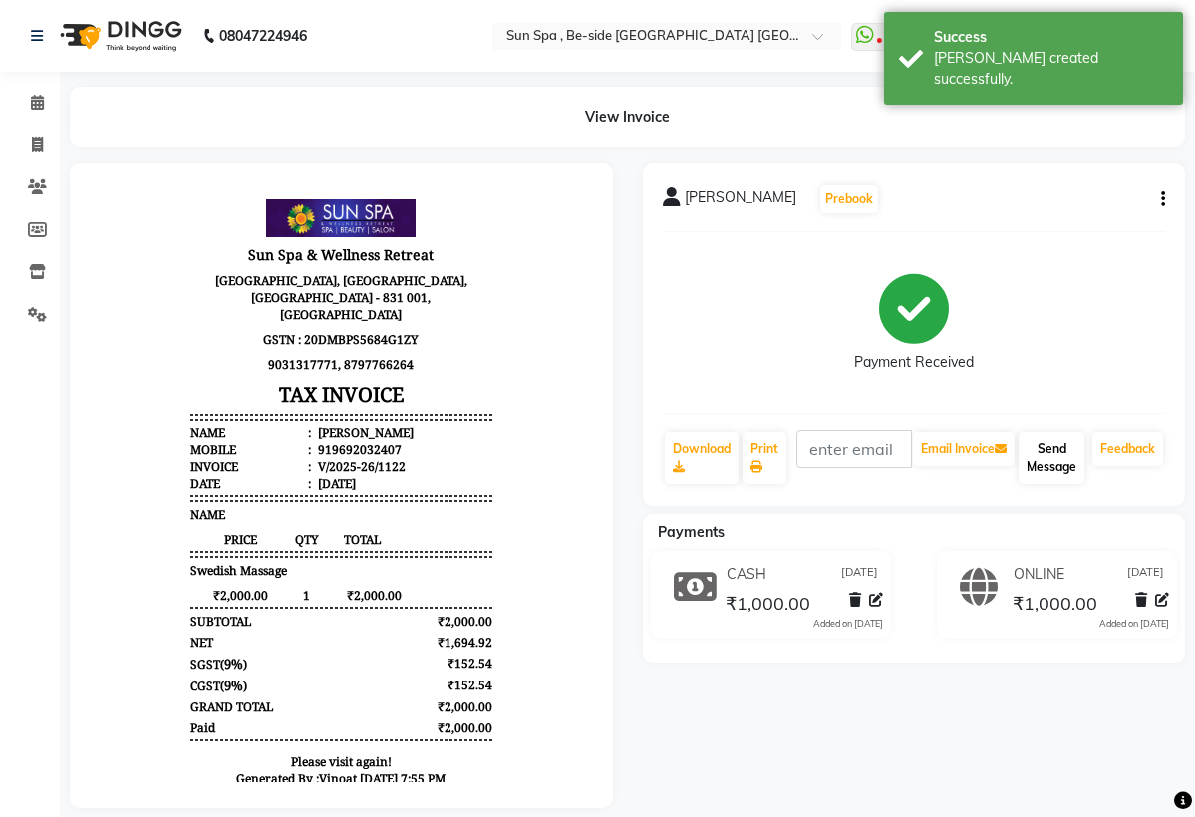
click at [1050, 484] on button "Send Message" at bounding box center [1051, 458] width 66 height 52
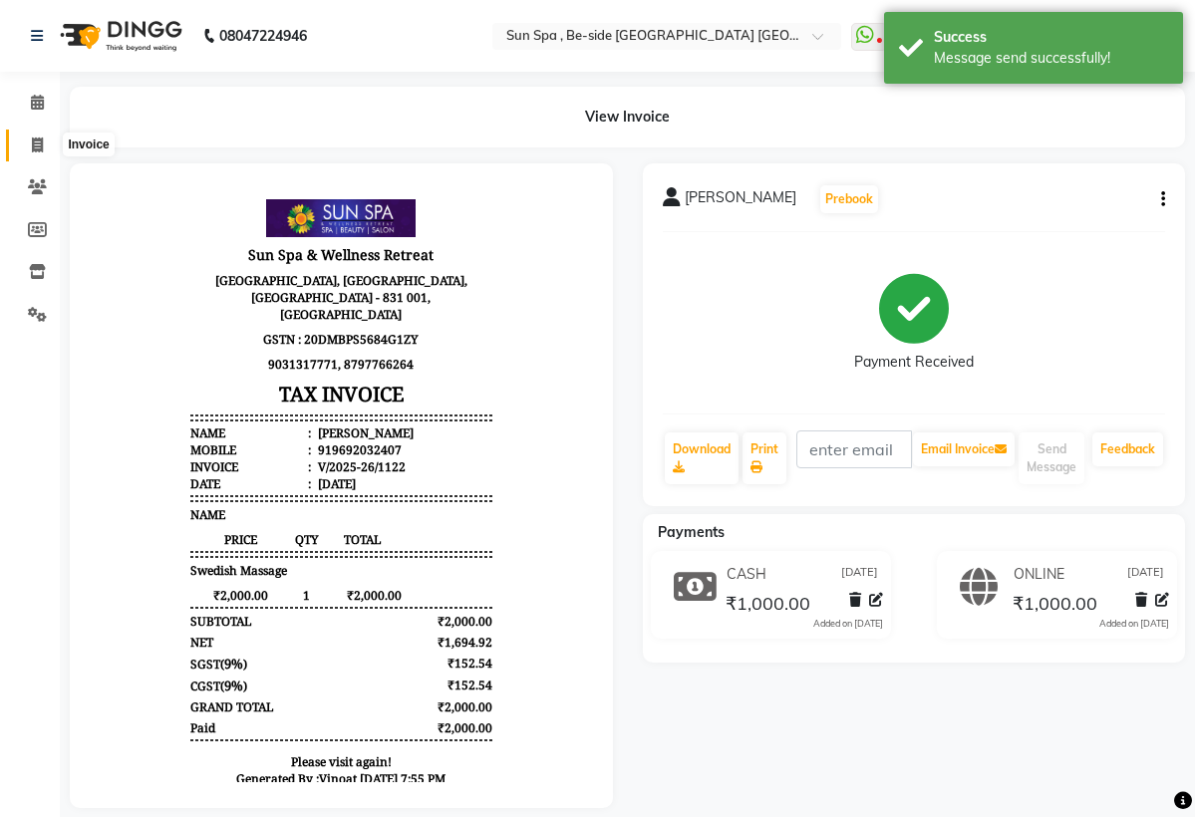
click at [42, 146] on icon at bounding box center [37, 145] width 11 height 15
select select "service"
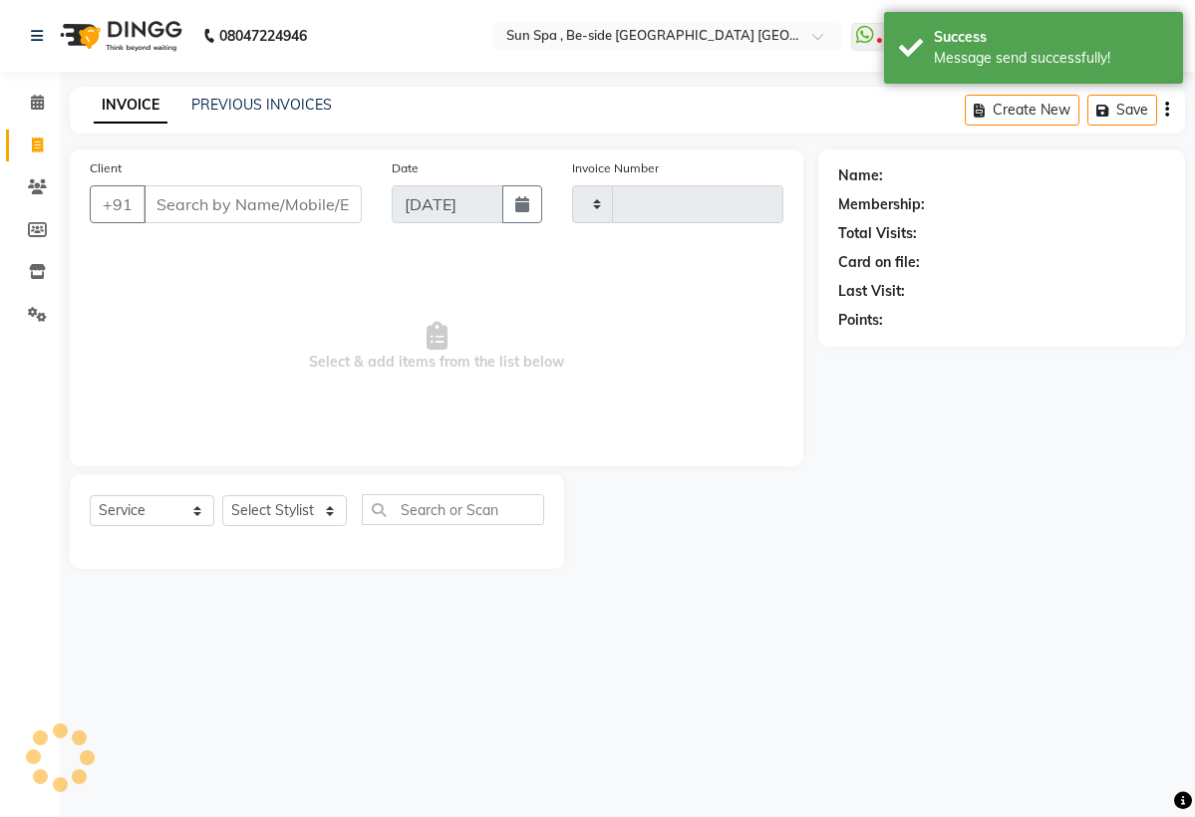
type input "1123"
select select "5782"
click at [35, 110] on span at bounding box center [37, 103] width 35 height 23
